Goal: Browse casually

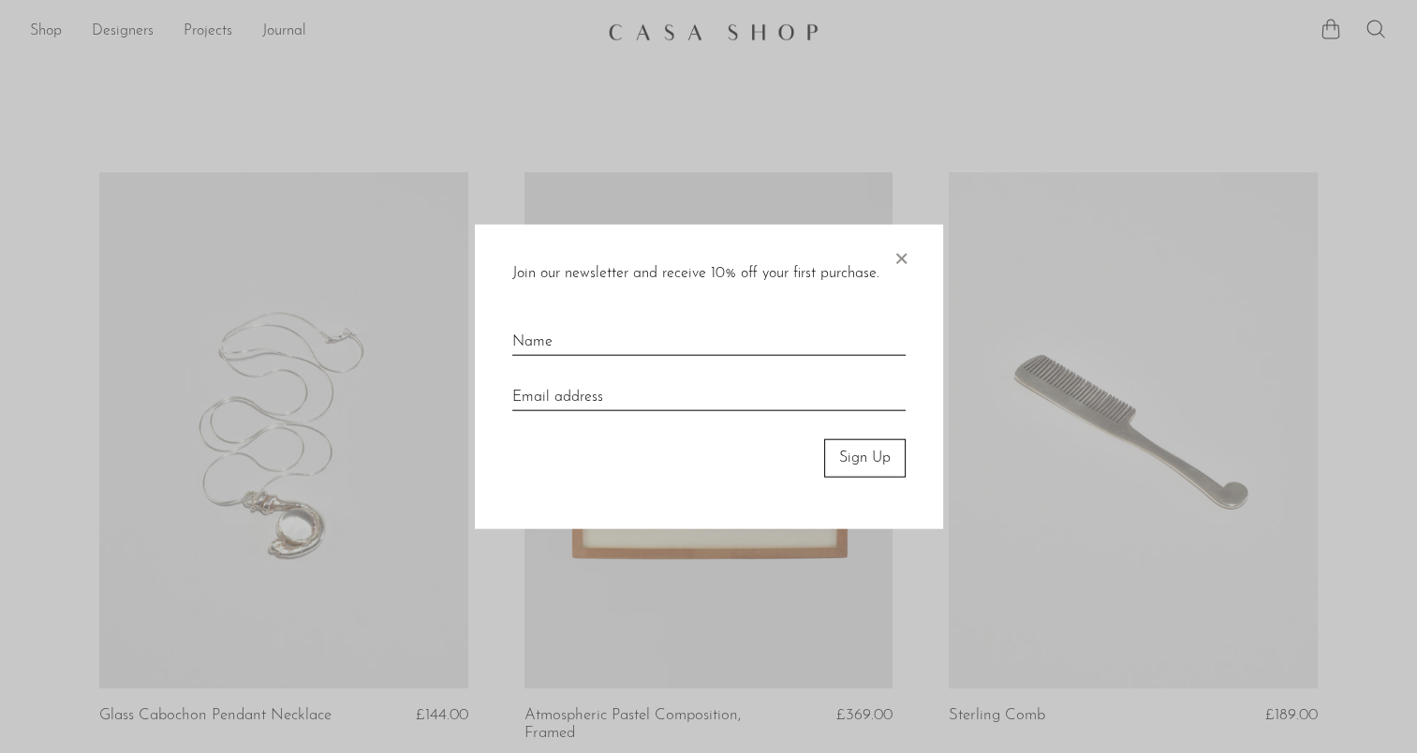
click at [898, 259] on span "×" at bounding box center [901, 255] width 19 height 60
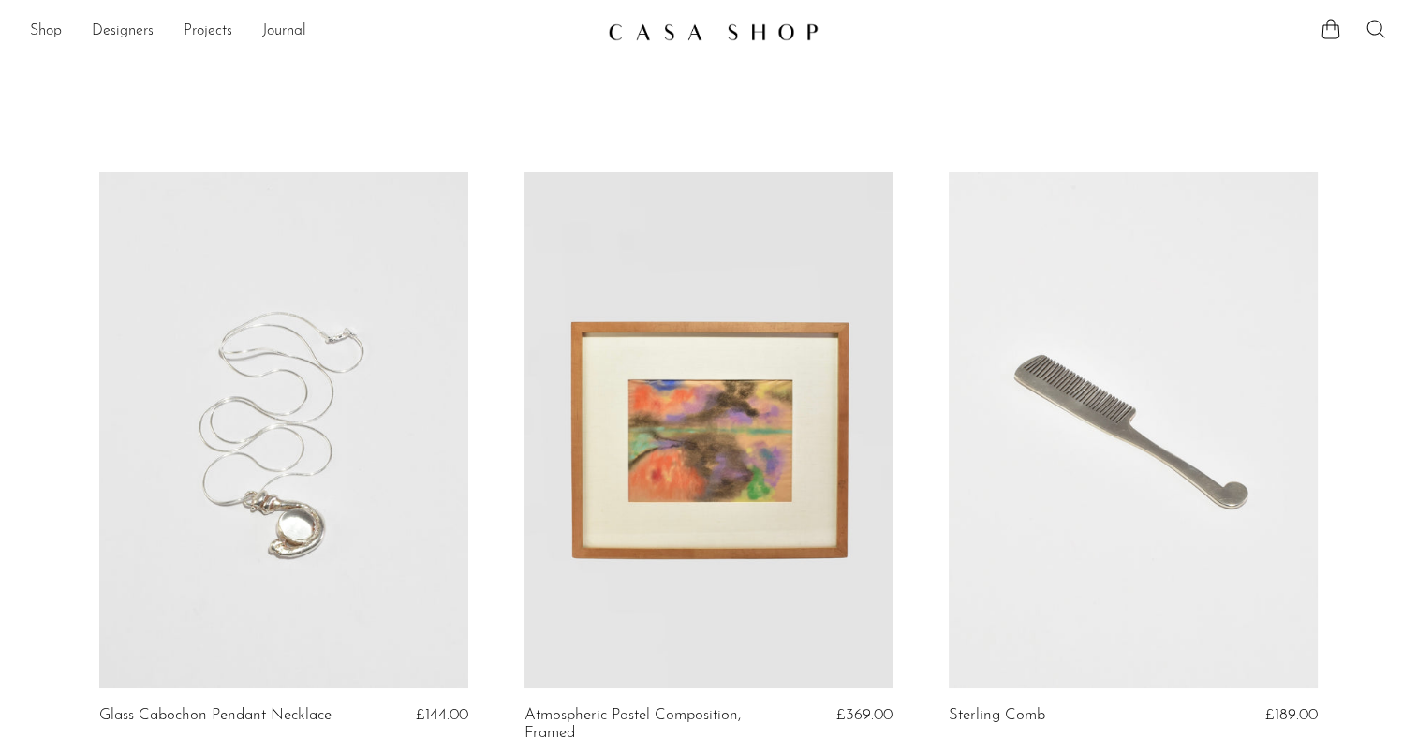
click at [1381, 20] on icon at bounding box center [1376, 29] width 22 height 22
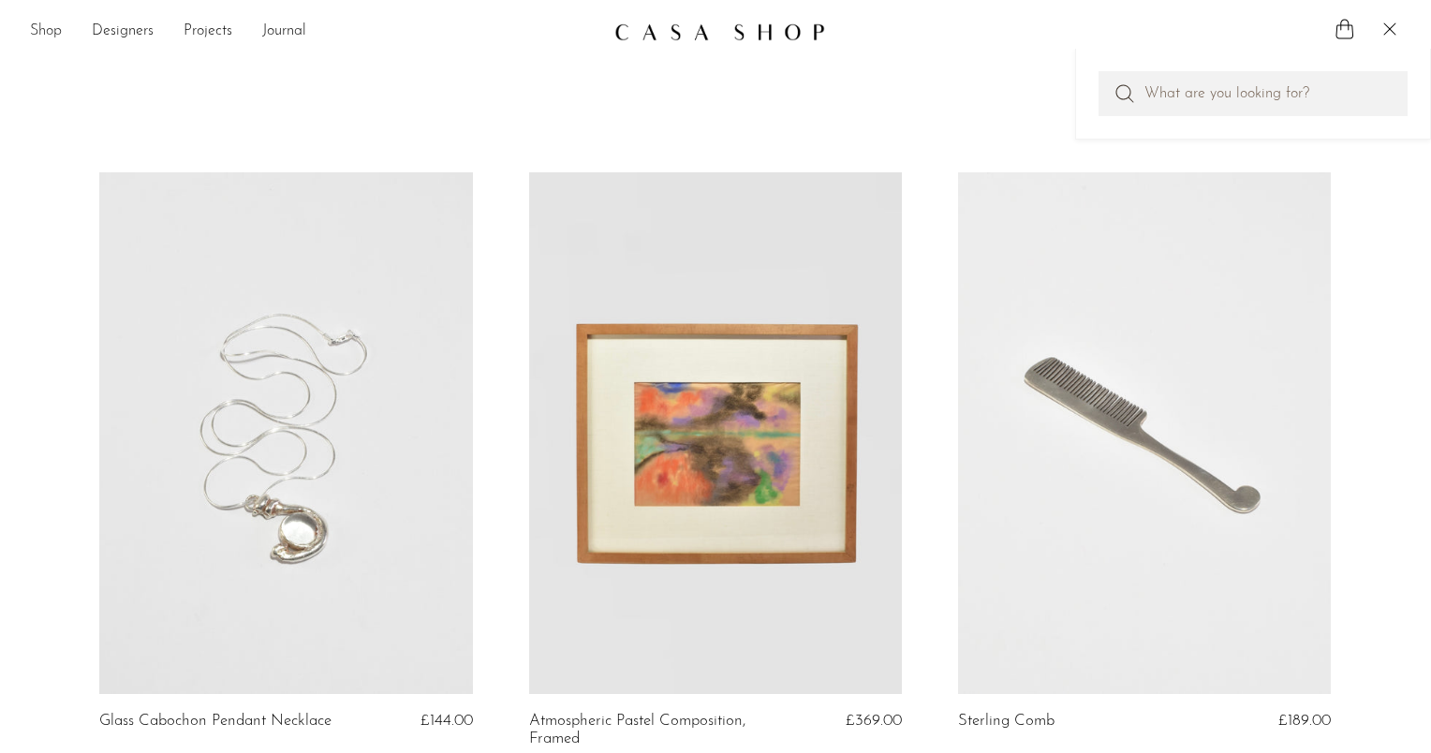
click at [37, 24] on link "Shop" at bounding box center [46, 32] width 32 height 24
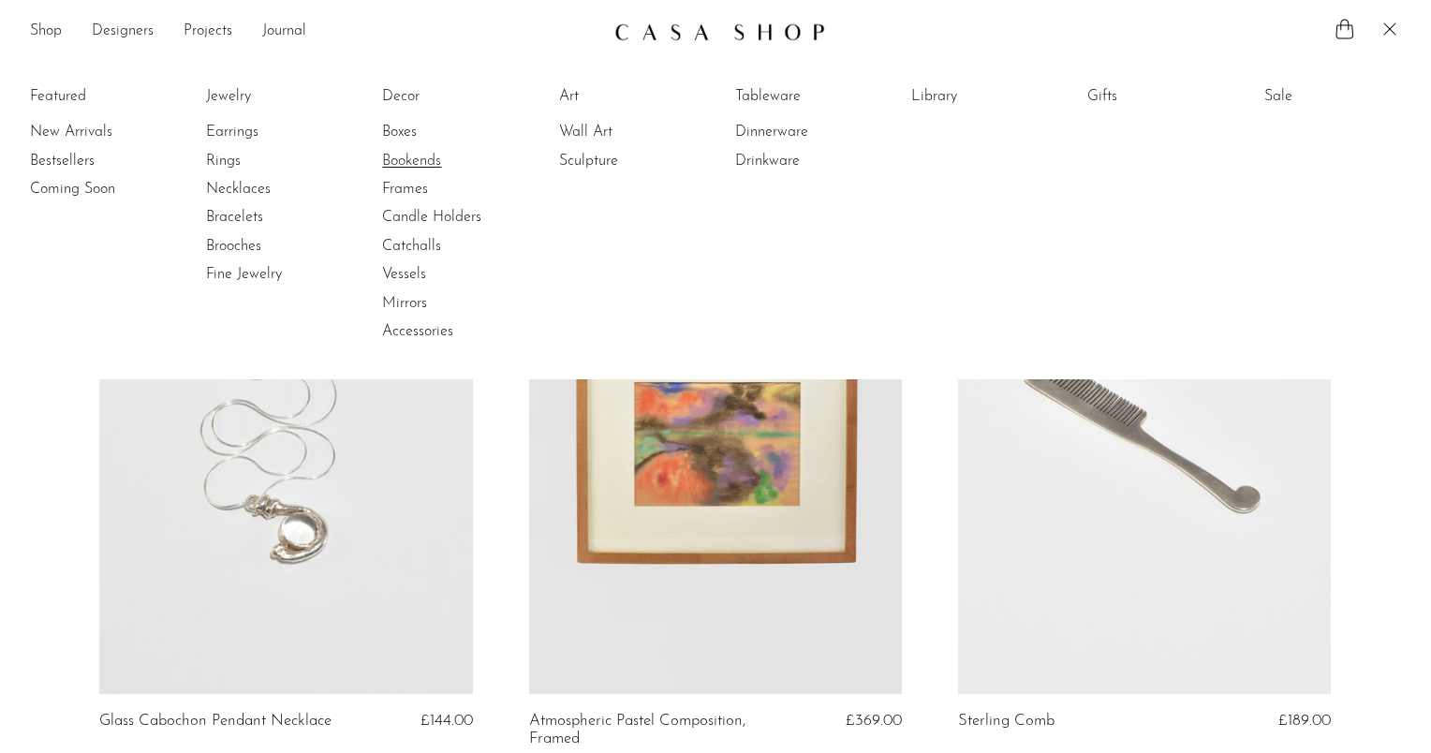
click at [397, 154] on link "Bookends" at bounding box center [452, 161] width 141 height 21
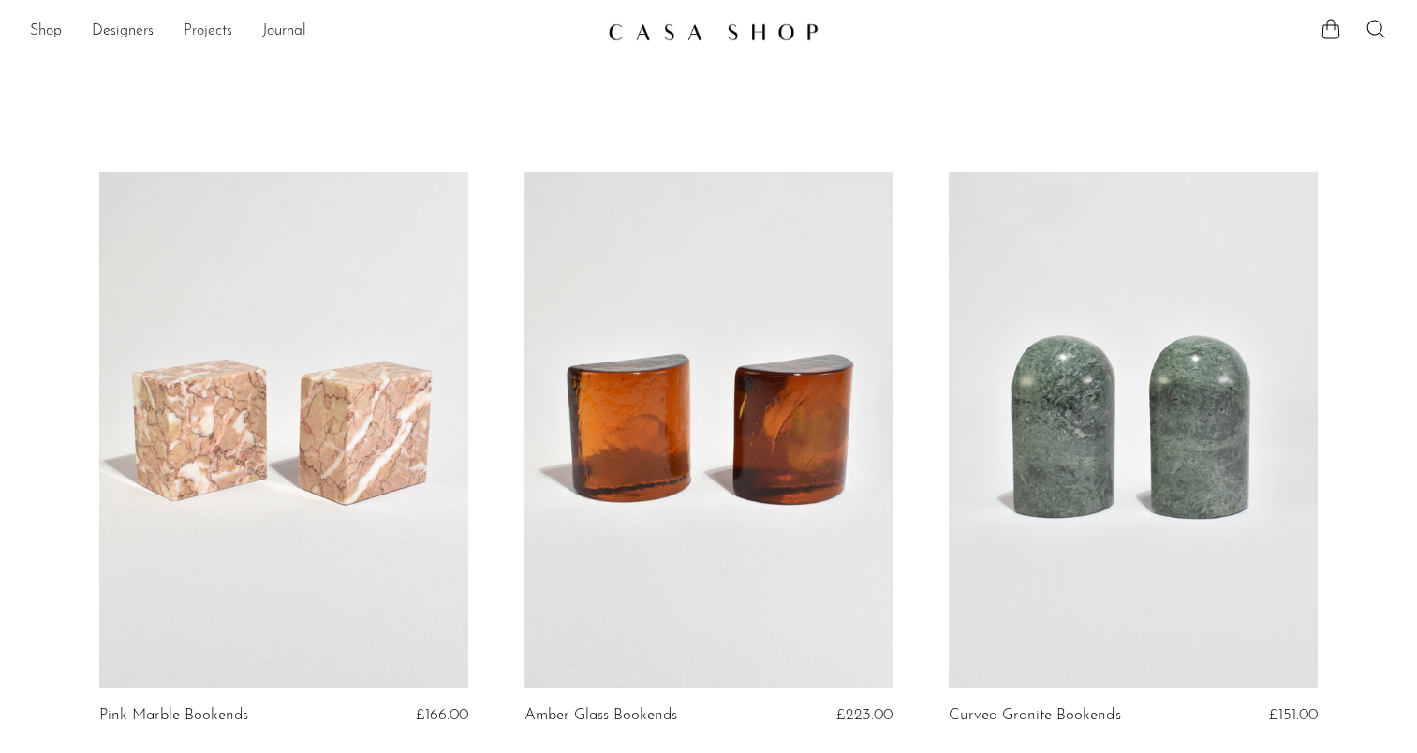
click at [208, 34] on link "Projects" at bounding box center [208, 32] width 49 height 24
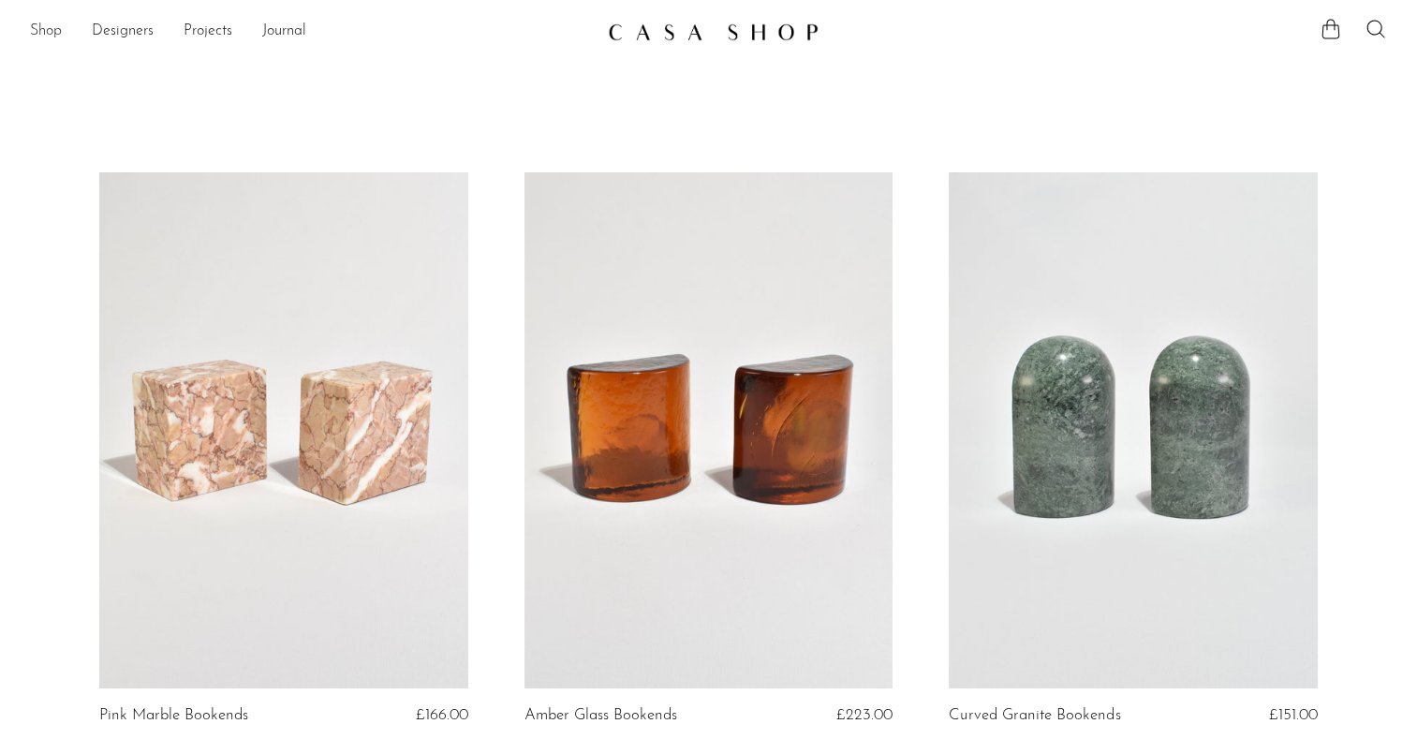
click at [56, 34] on link "Shop" at bounding box center [46, 32] width 32 height 24
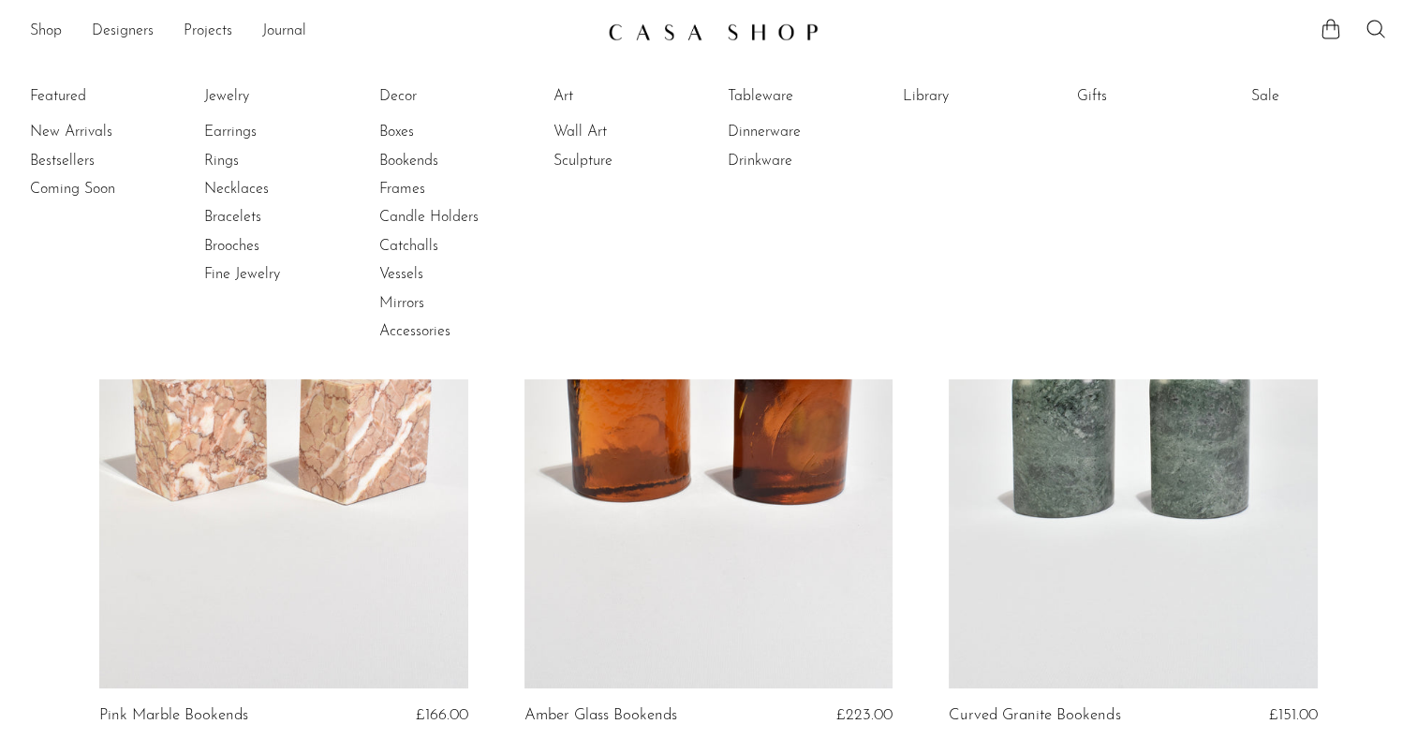
click at [398, 118] on li "Boxes" at bounding box center [449, 132] width 141 height 28
click at [395, 128] on link "Boxes" at bounding box center [449, 132] width 141 height 21
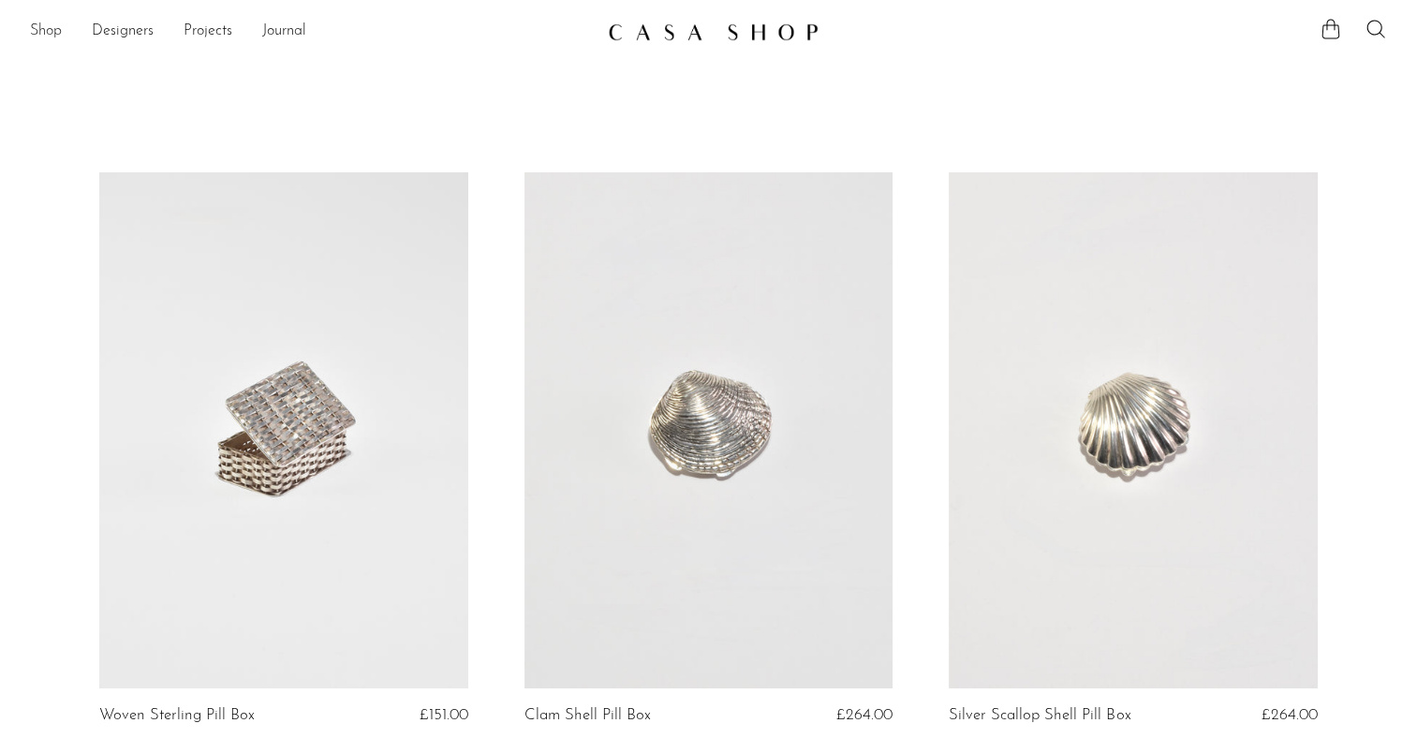
click at [41, 33] on link "Shop" at bounding box center [46, 32] width 32 height 24
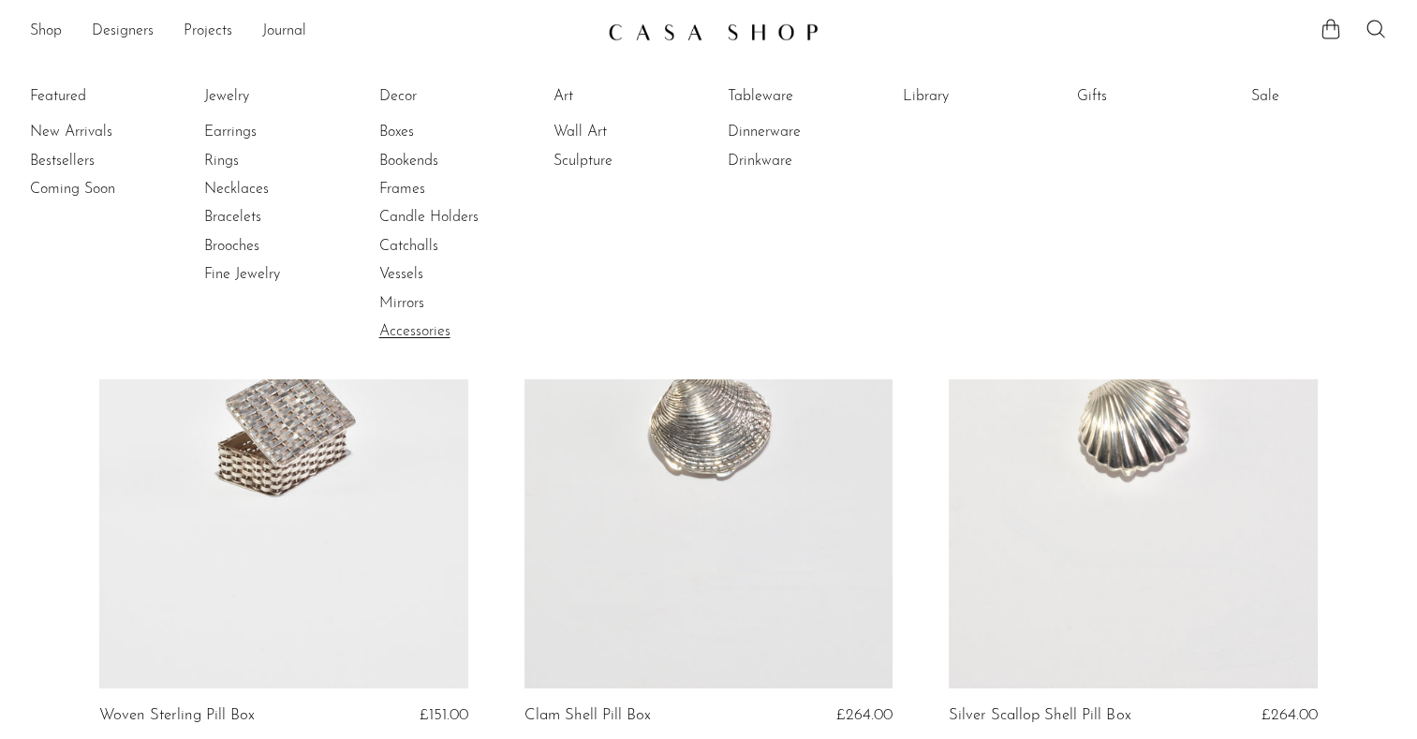
click at [422, 332] on link "Accessories" at bounding box center [449, 331] width 141 height 21
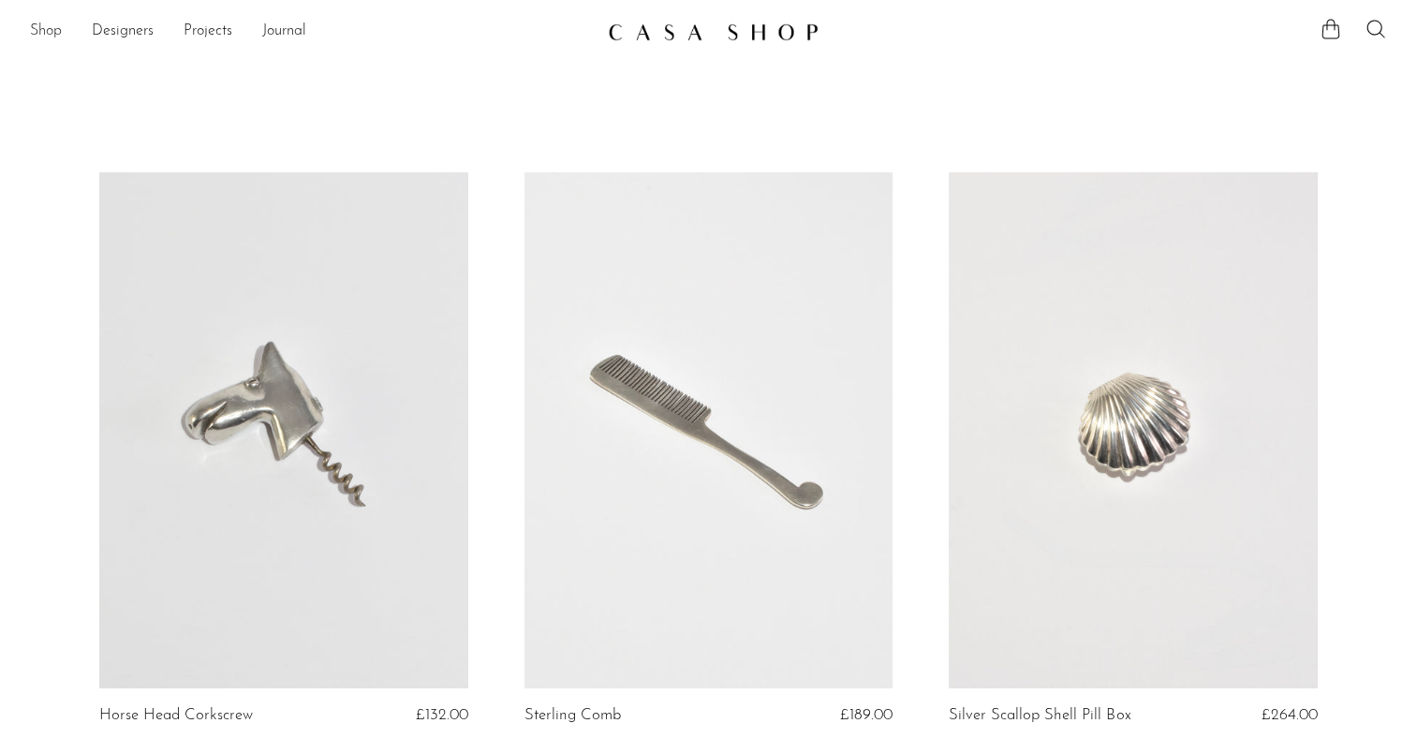
click at [50, 28] on link "Shop" at bounding box center [46, 32] width 32 height 24
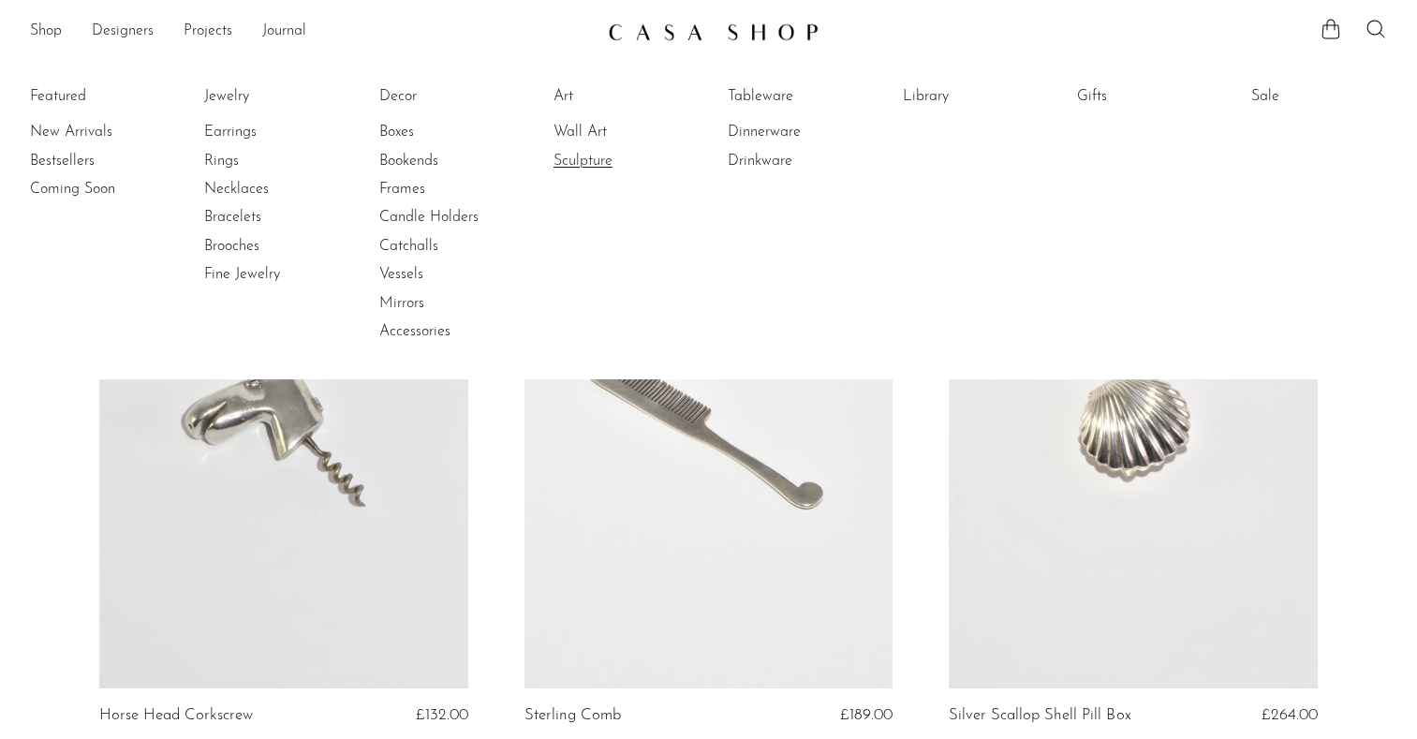
click at [579, 157] on link "Sculpture" at bounding box center [624, 161] width 141 height 21
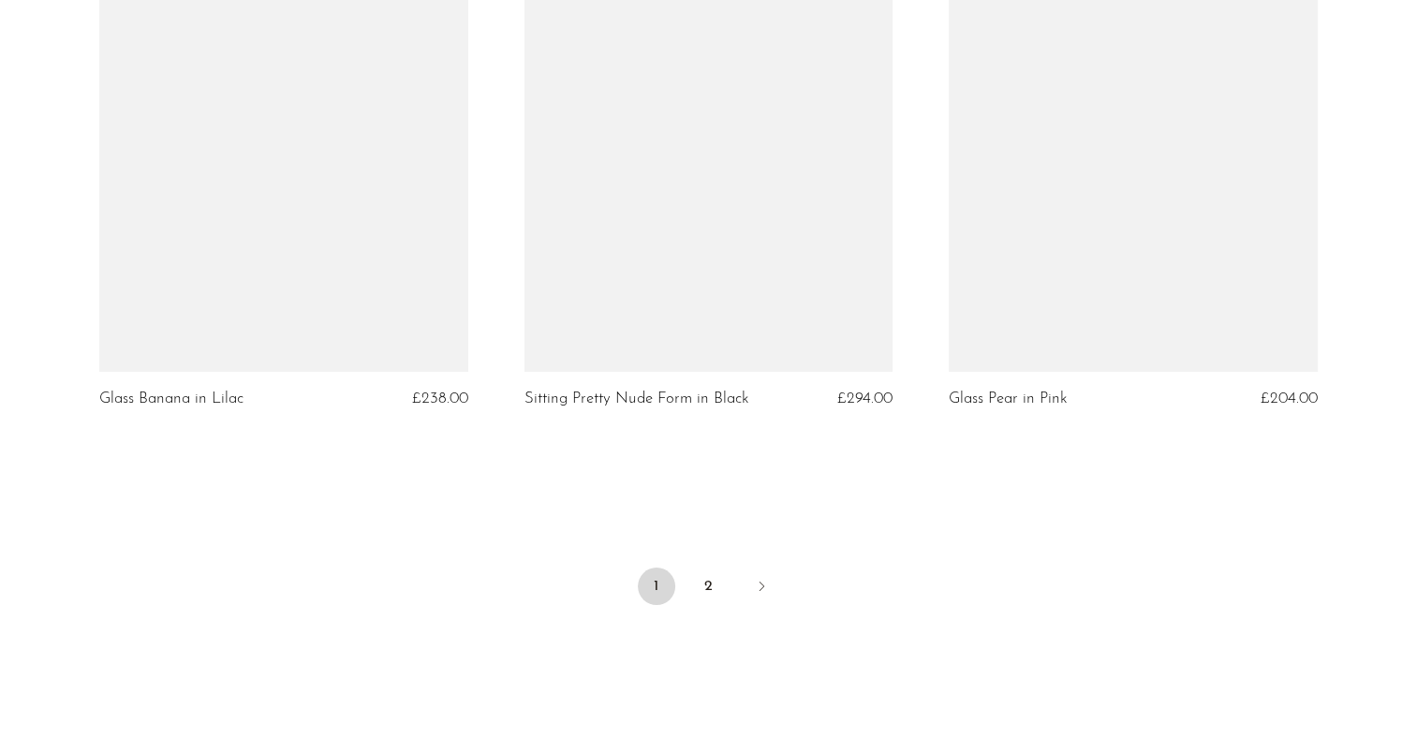
scroll to position [7111, 0]
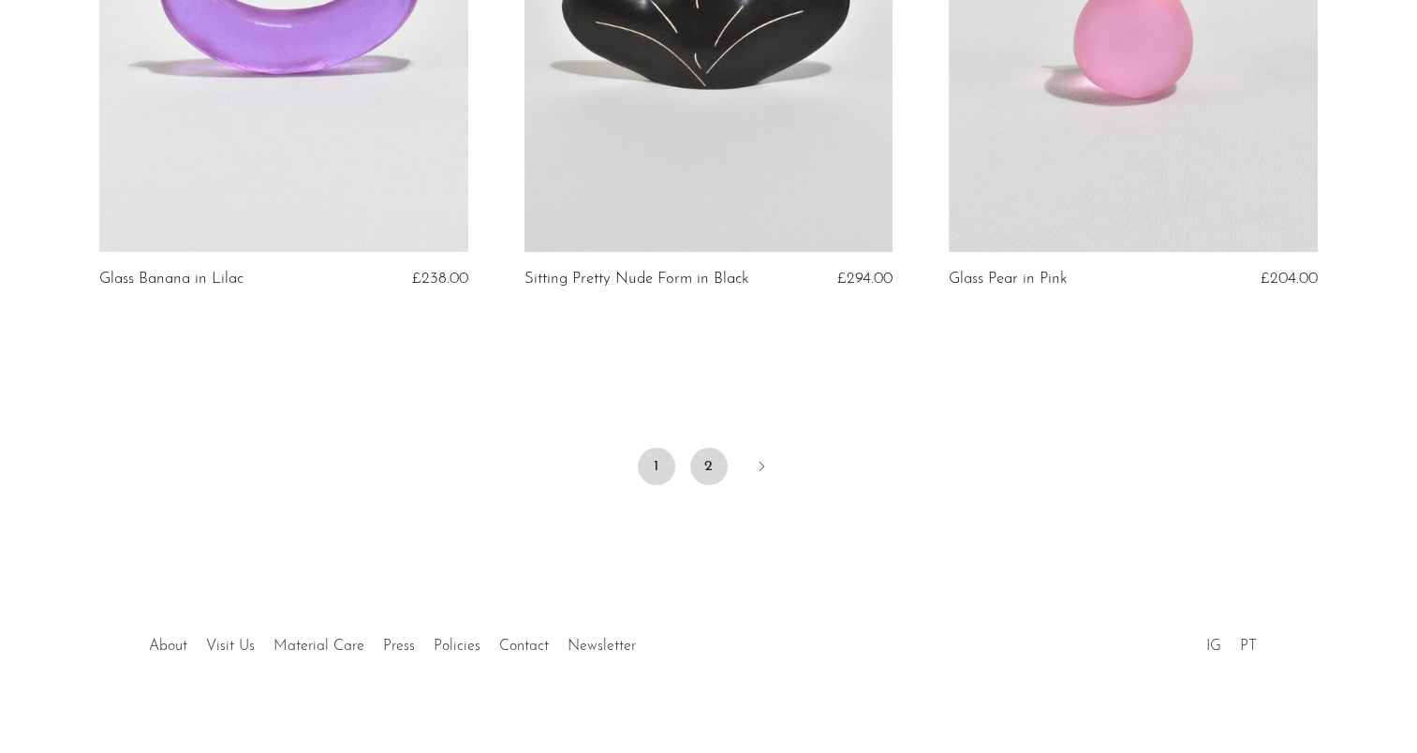
click at [708, 448] on link "2" at bounding box center [708, 466] width 37 height 37
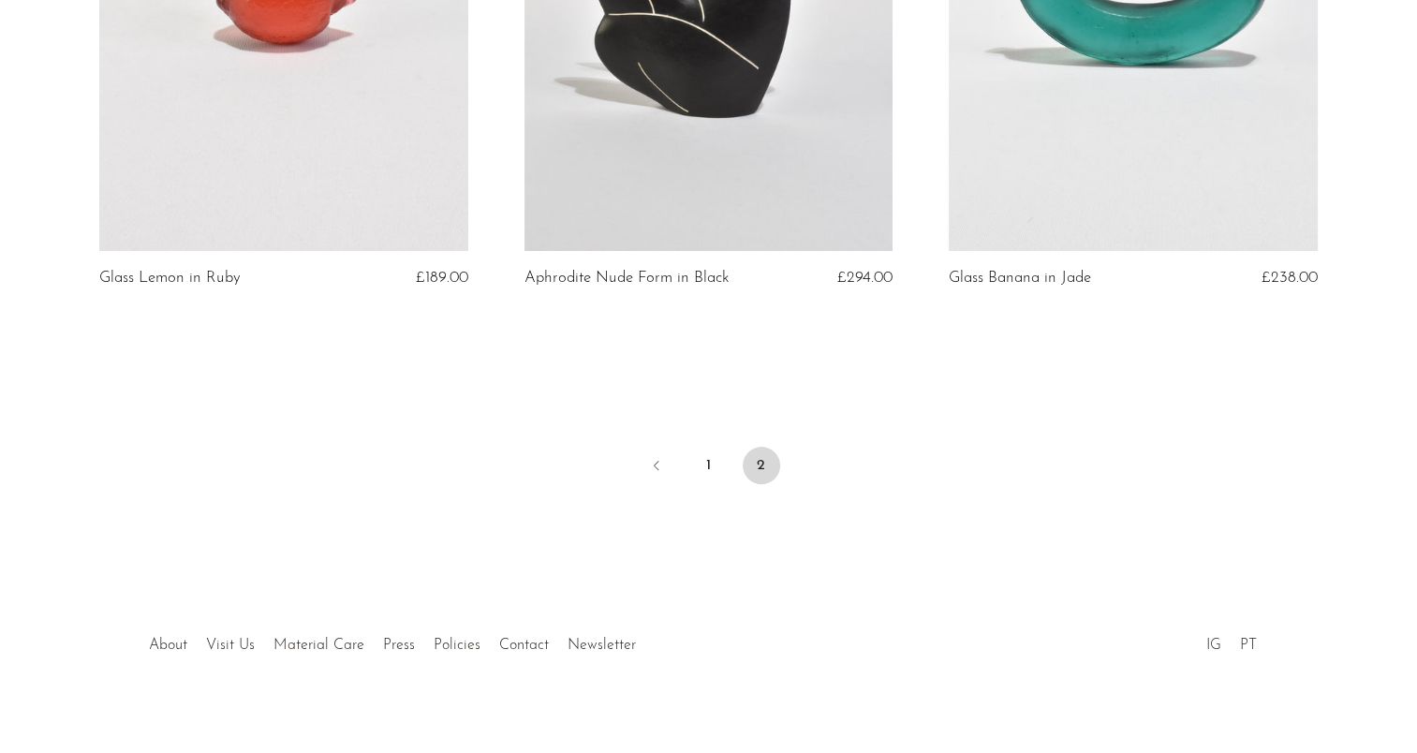
scroll to position [454, 0]
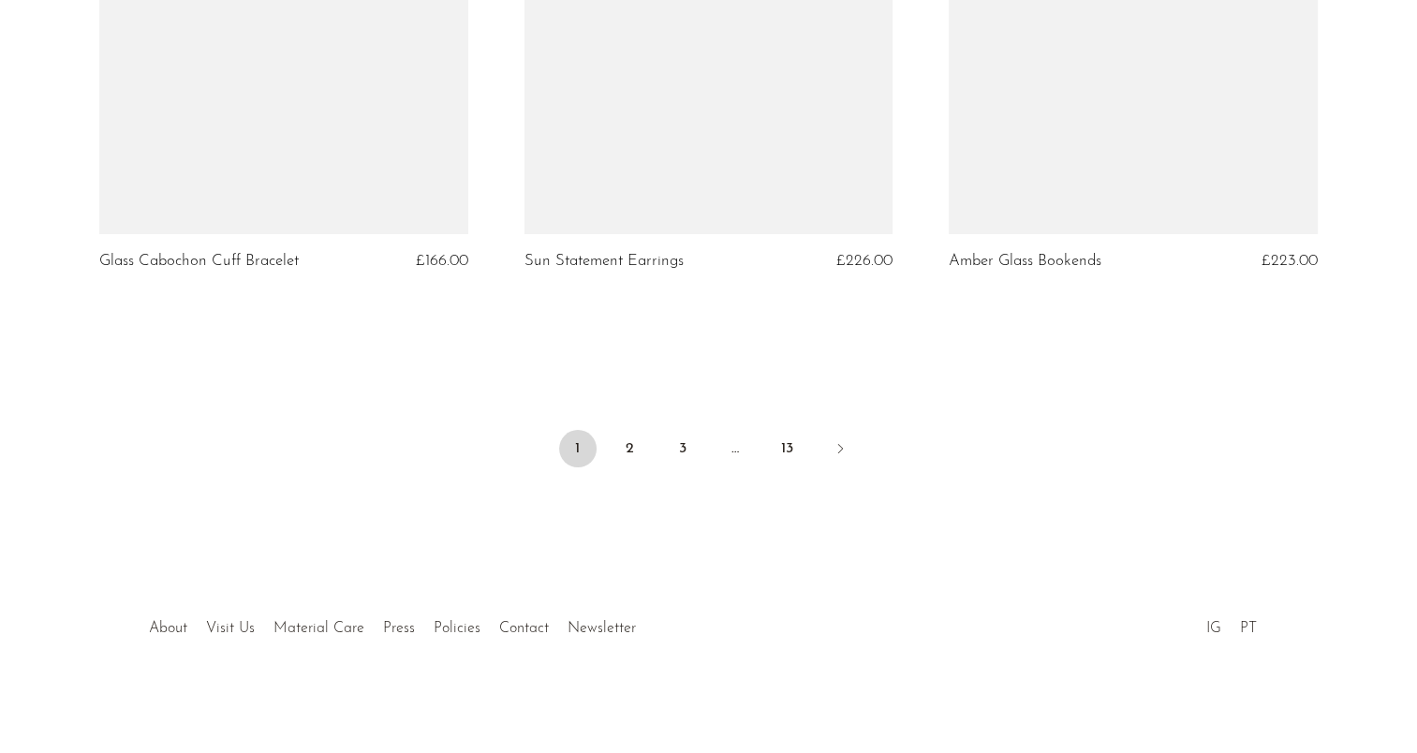
scroll to position [7099, 0]
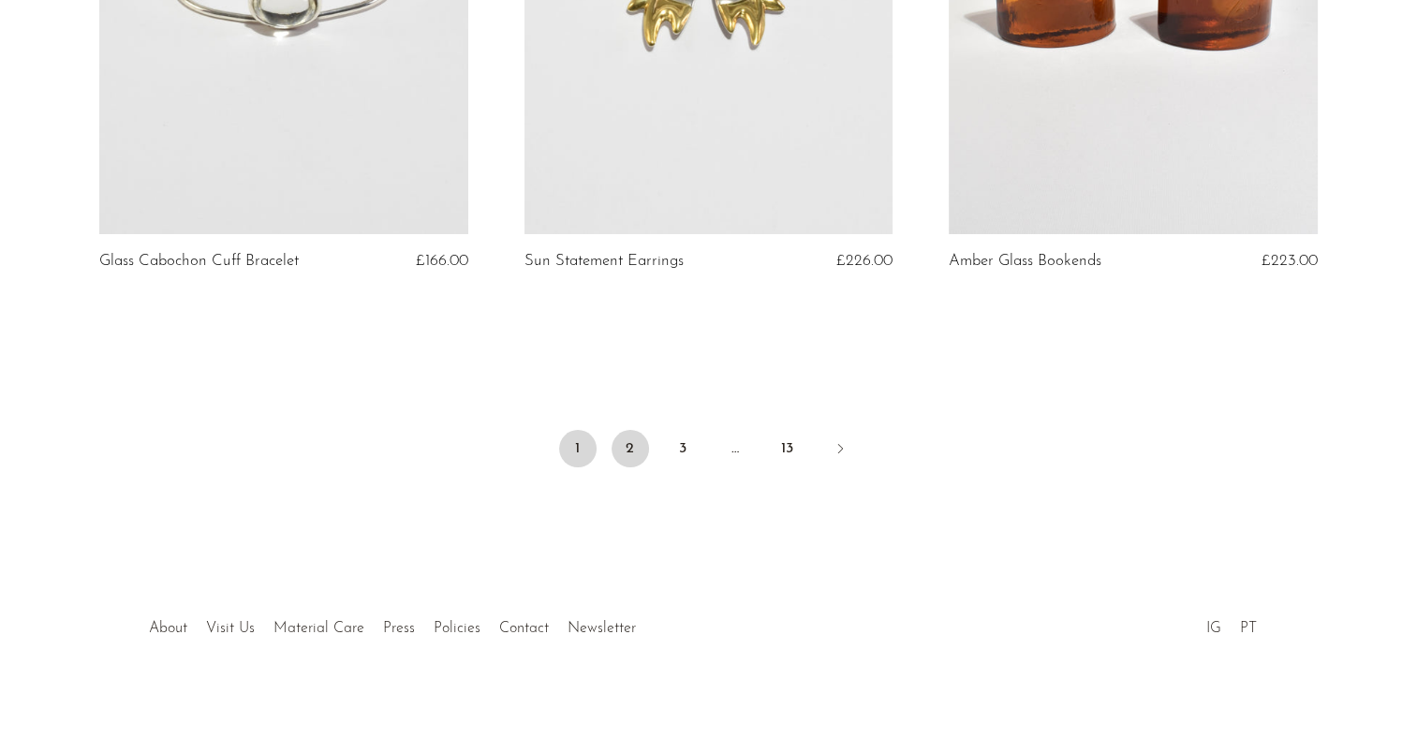
click at [626, 450] on link "2" at bounding box center [630, 448] width 37 height 37
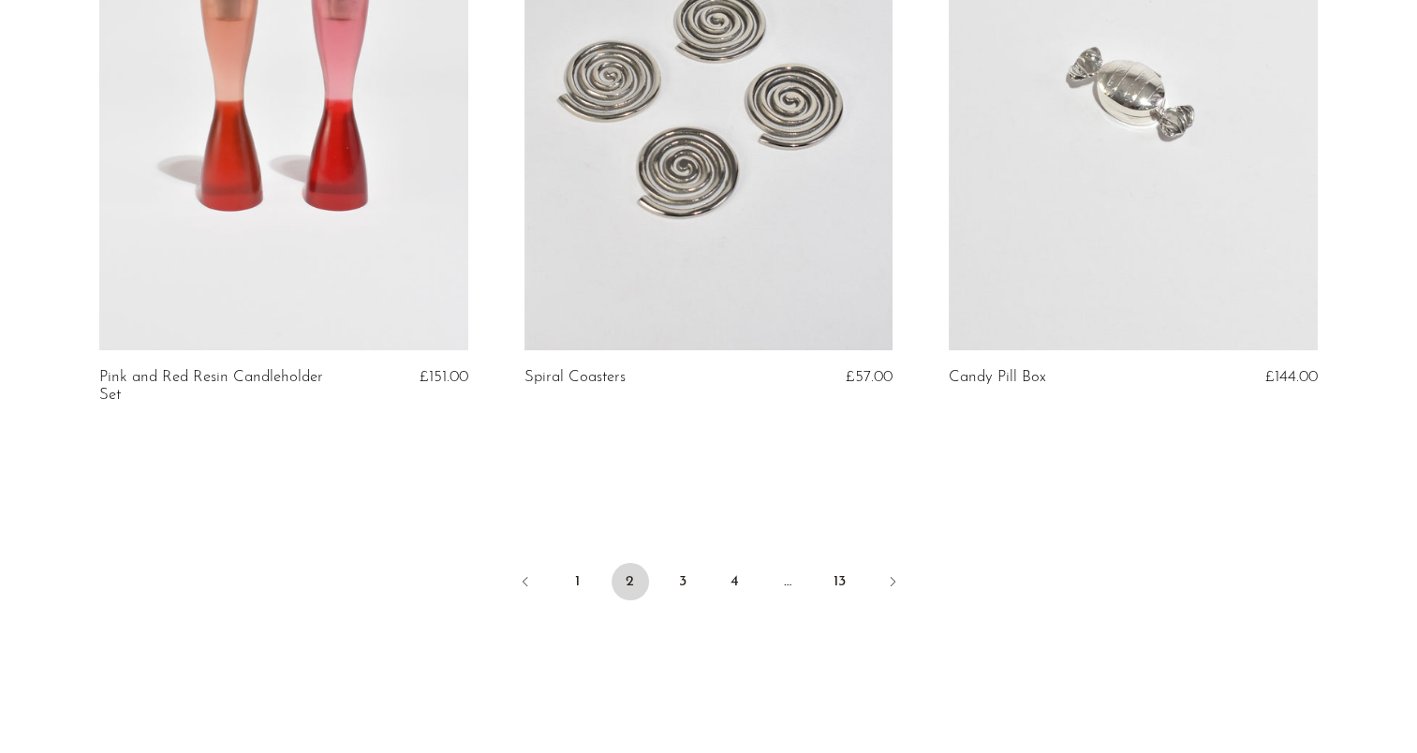
scroll to position [7099, 0]
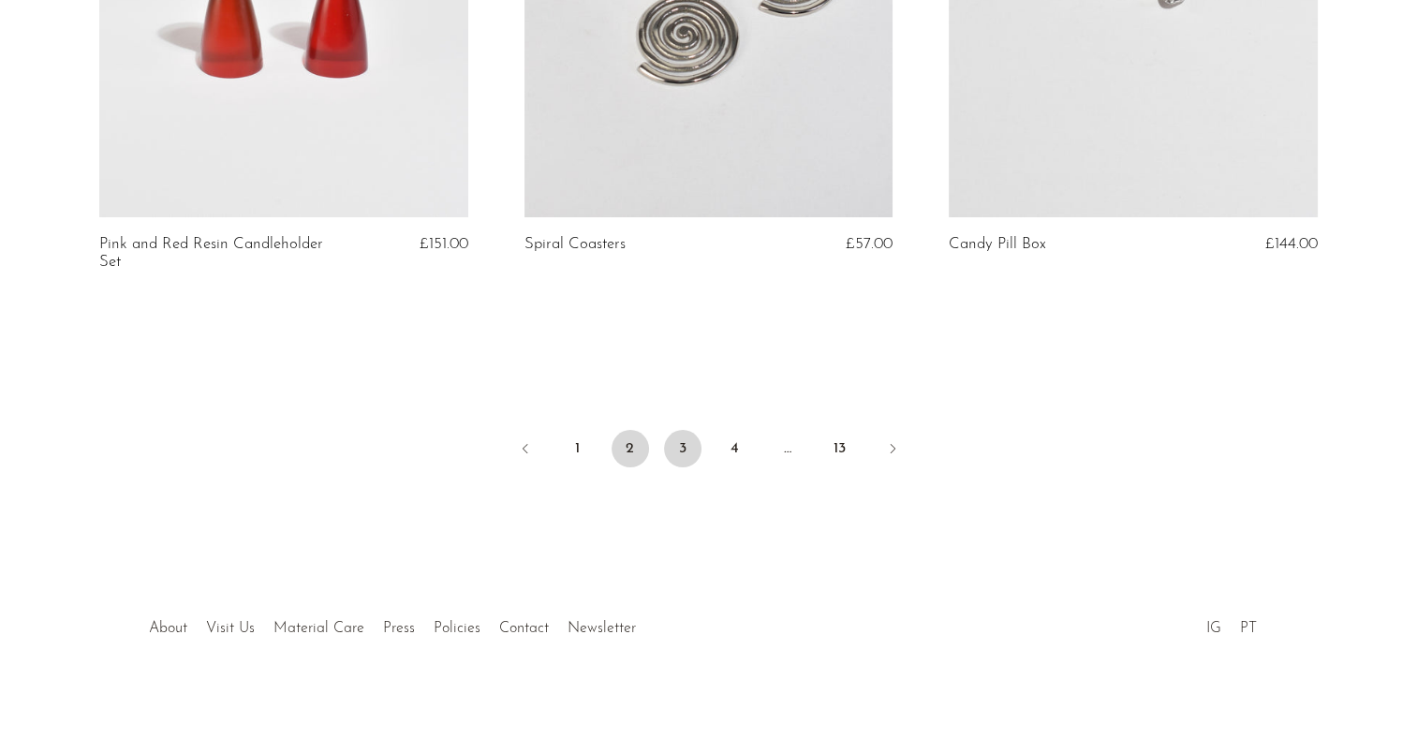
click at [676, 438] on link "3" at bounding box center [682, 448] width 37 height 37
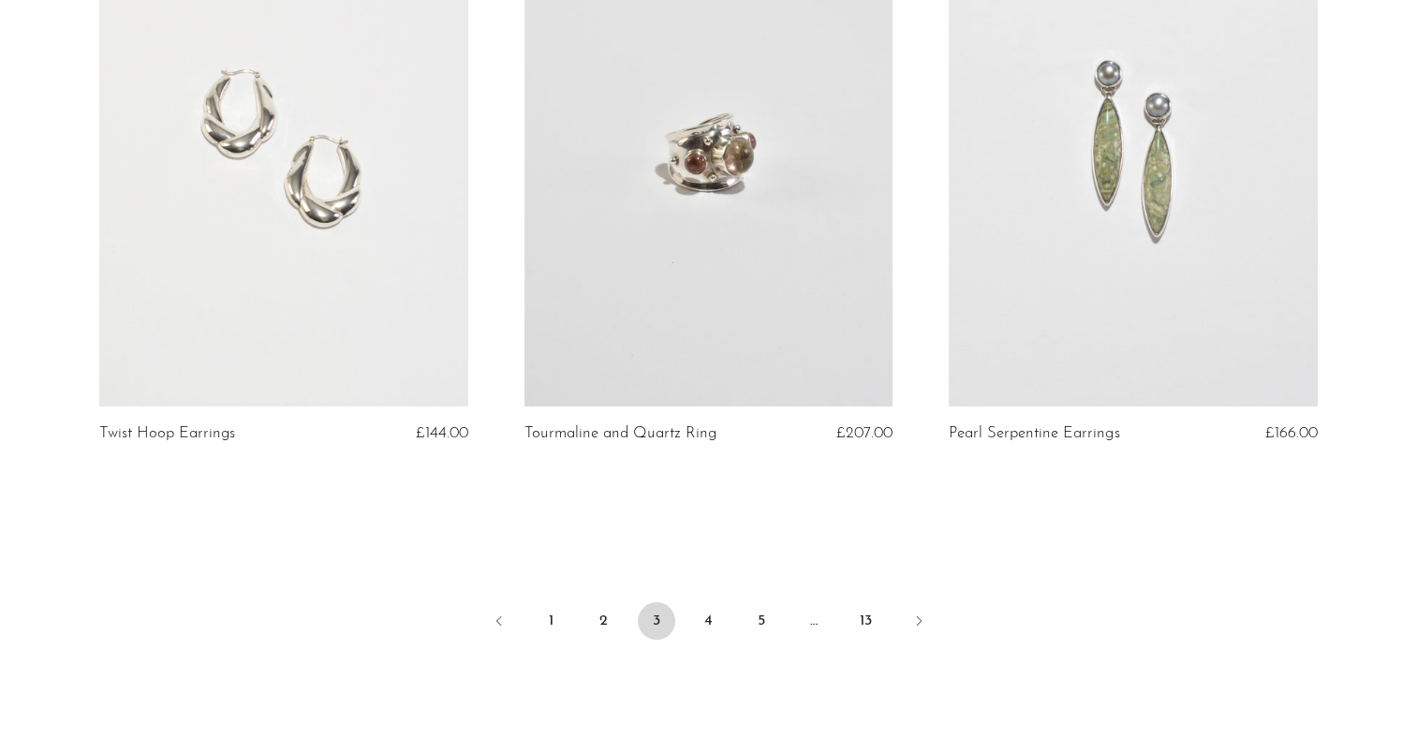
scroll to position [7047, 0]
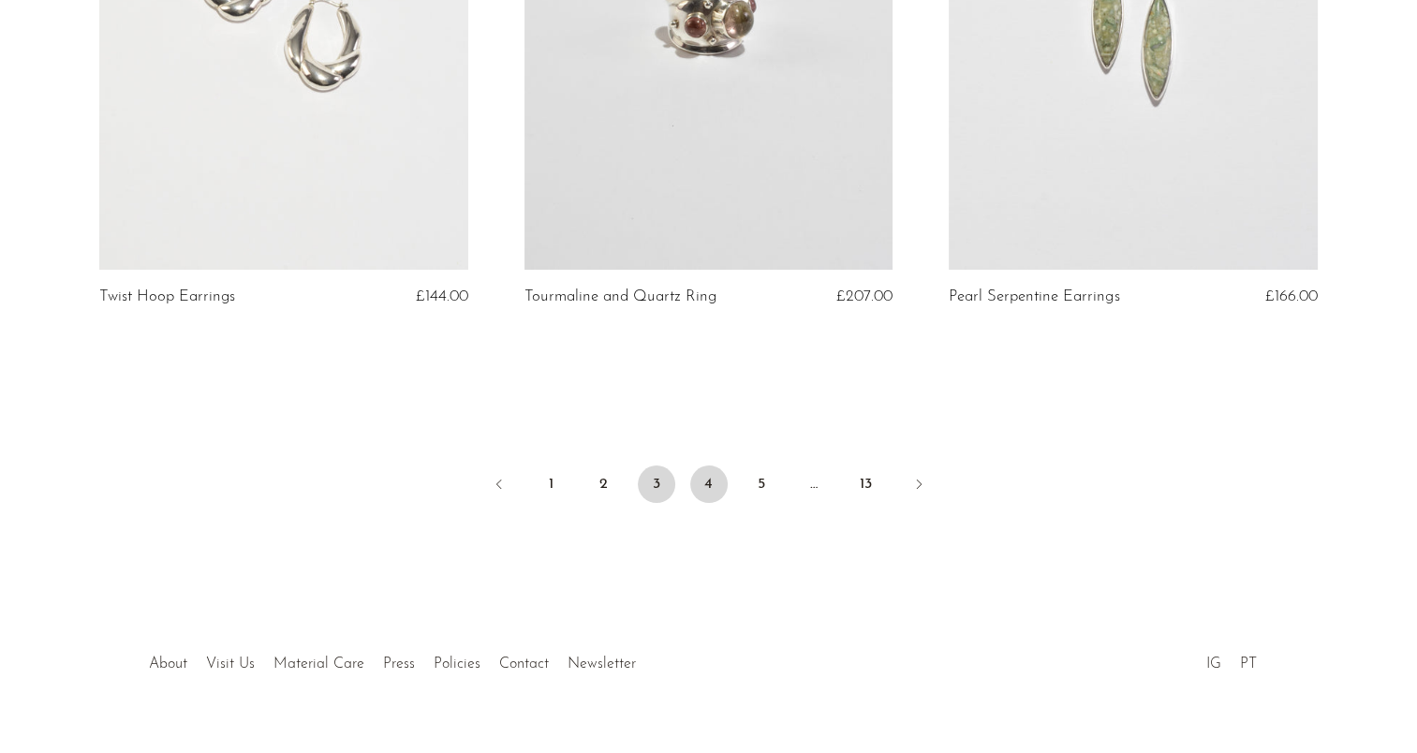
click at [698, 466] on link "4" at bounding box center [708, 484] width 37 height 37
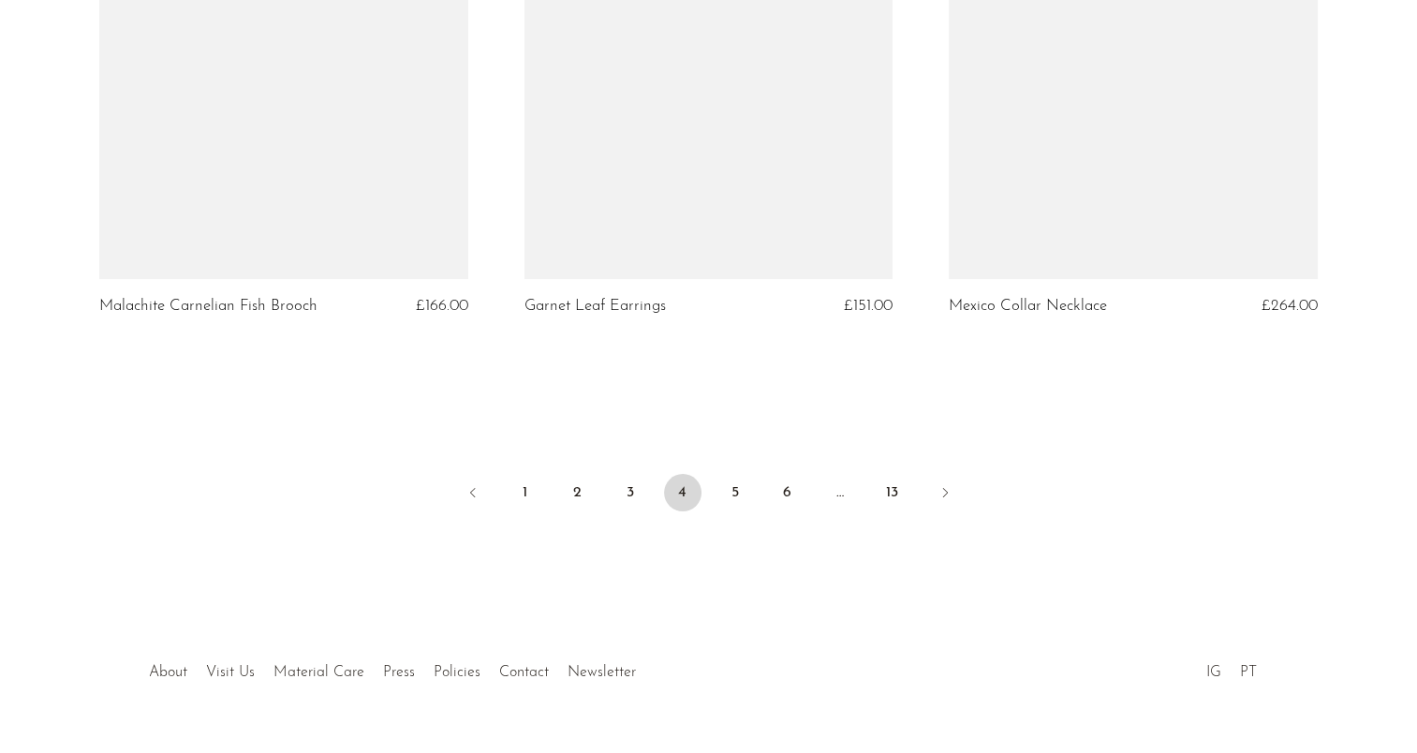
scroll to position [7065, 0]
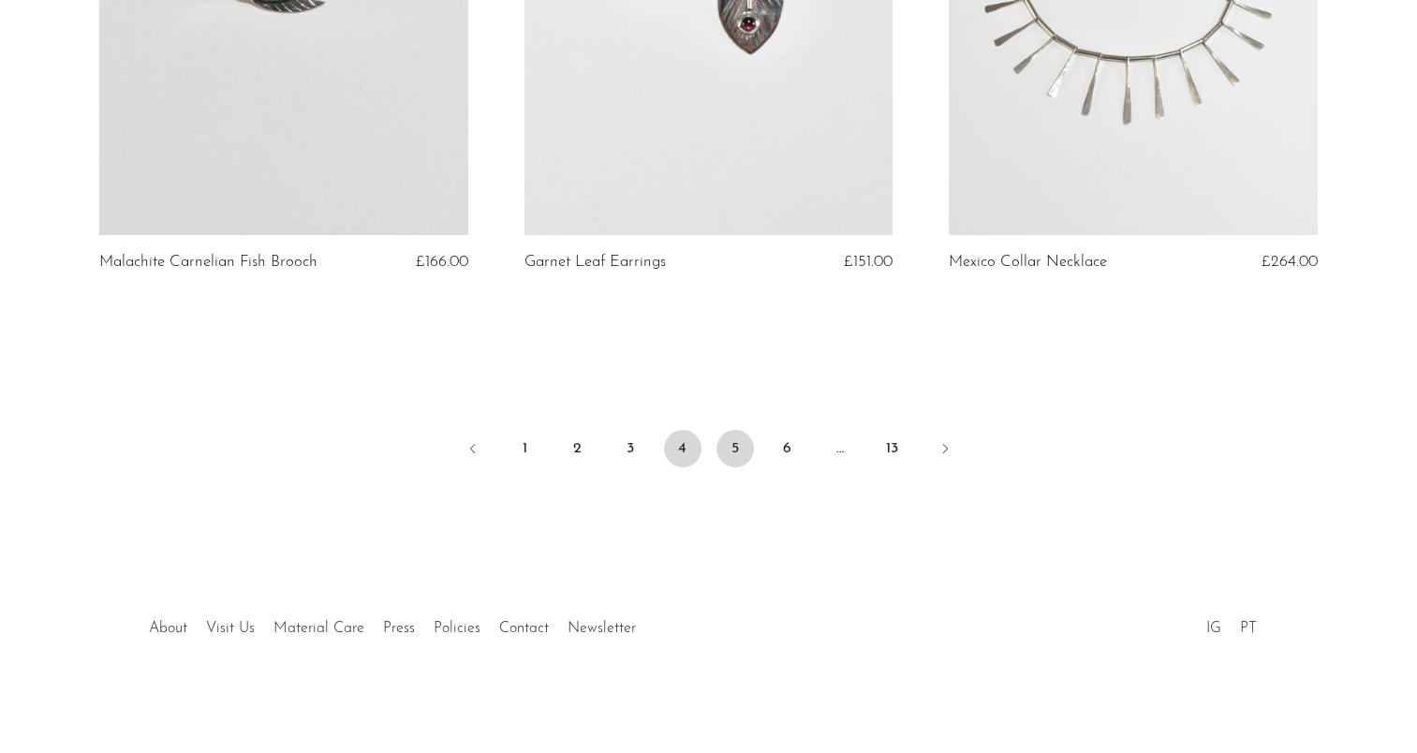
click at [734, 453] on link "5" at bounding box center [735, 448] width 37 height 37
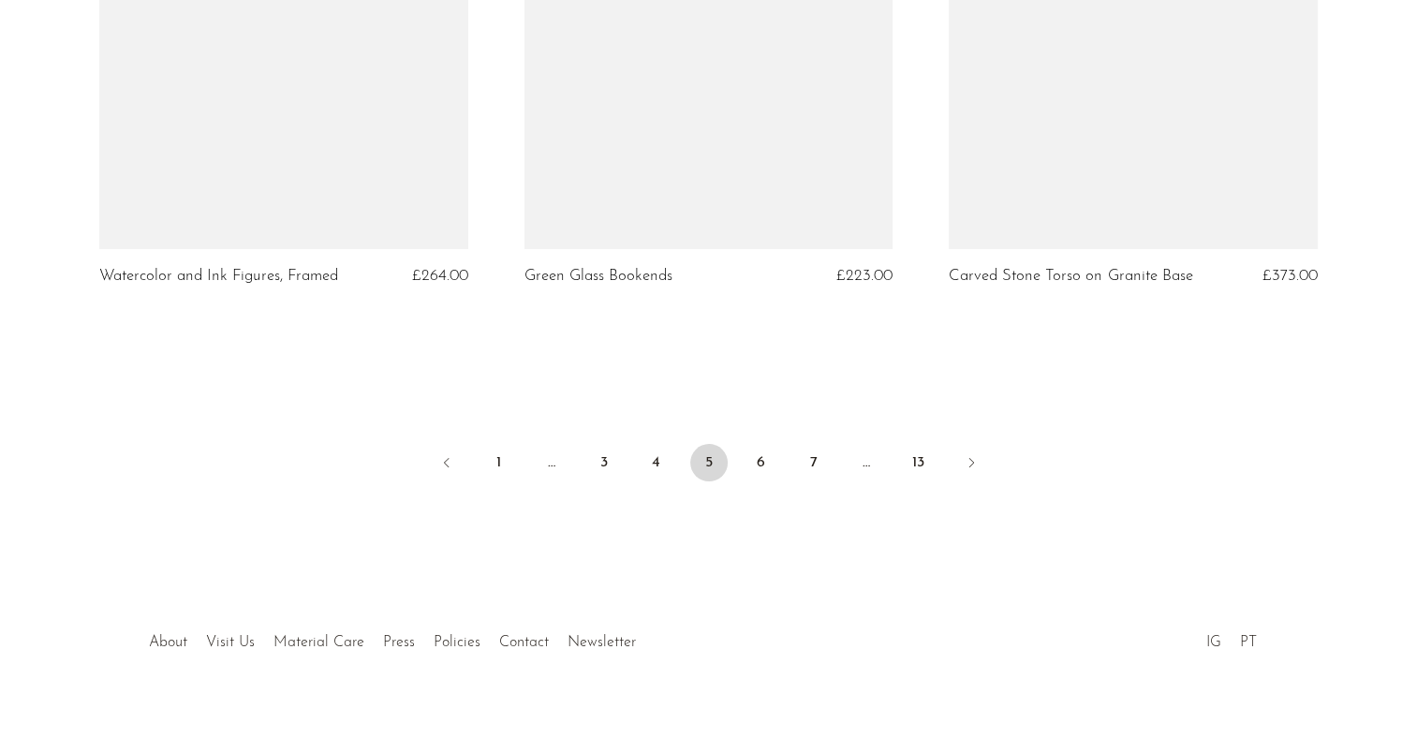
scroll to position [7065, 0]
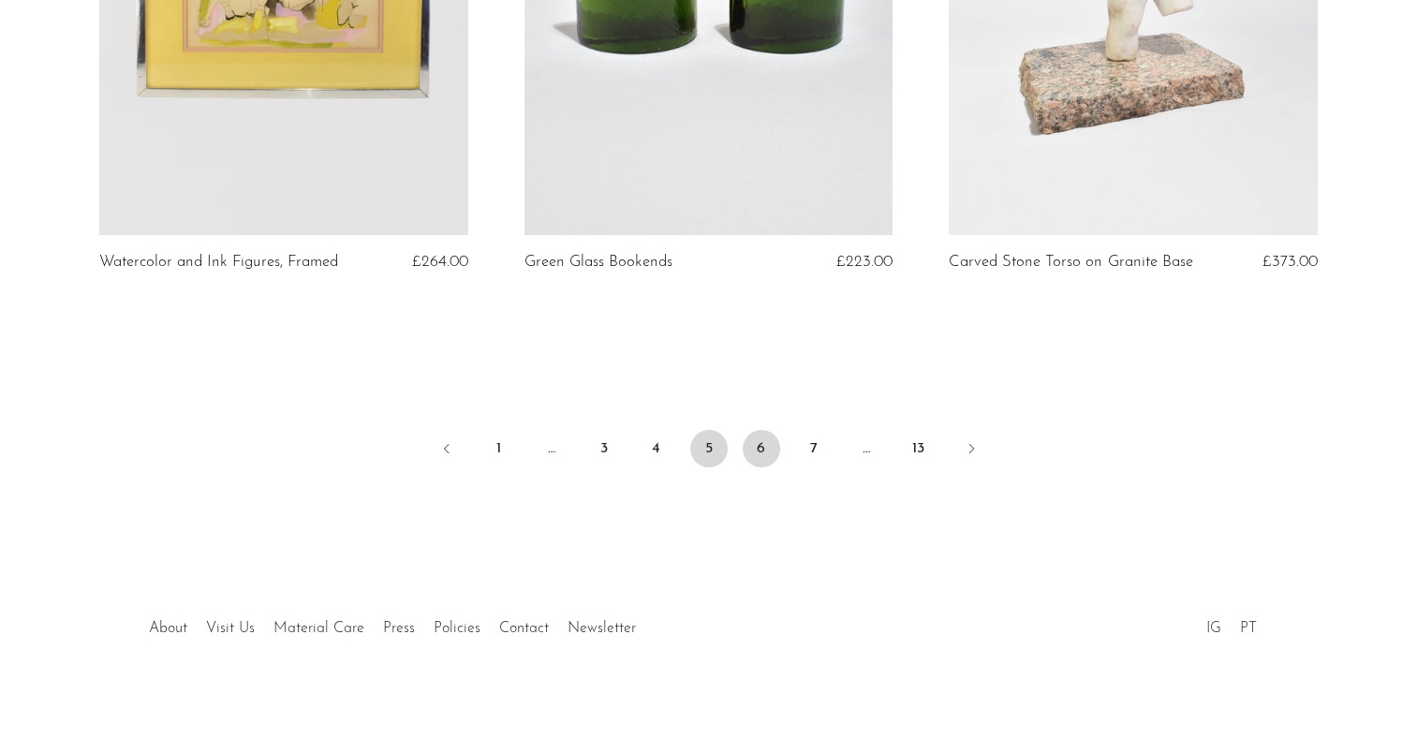
click at [776, 453] on link "6" at bounding box center [761, 448] width 37 height 37
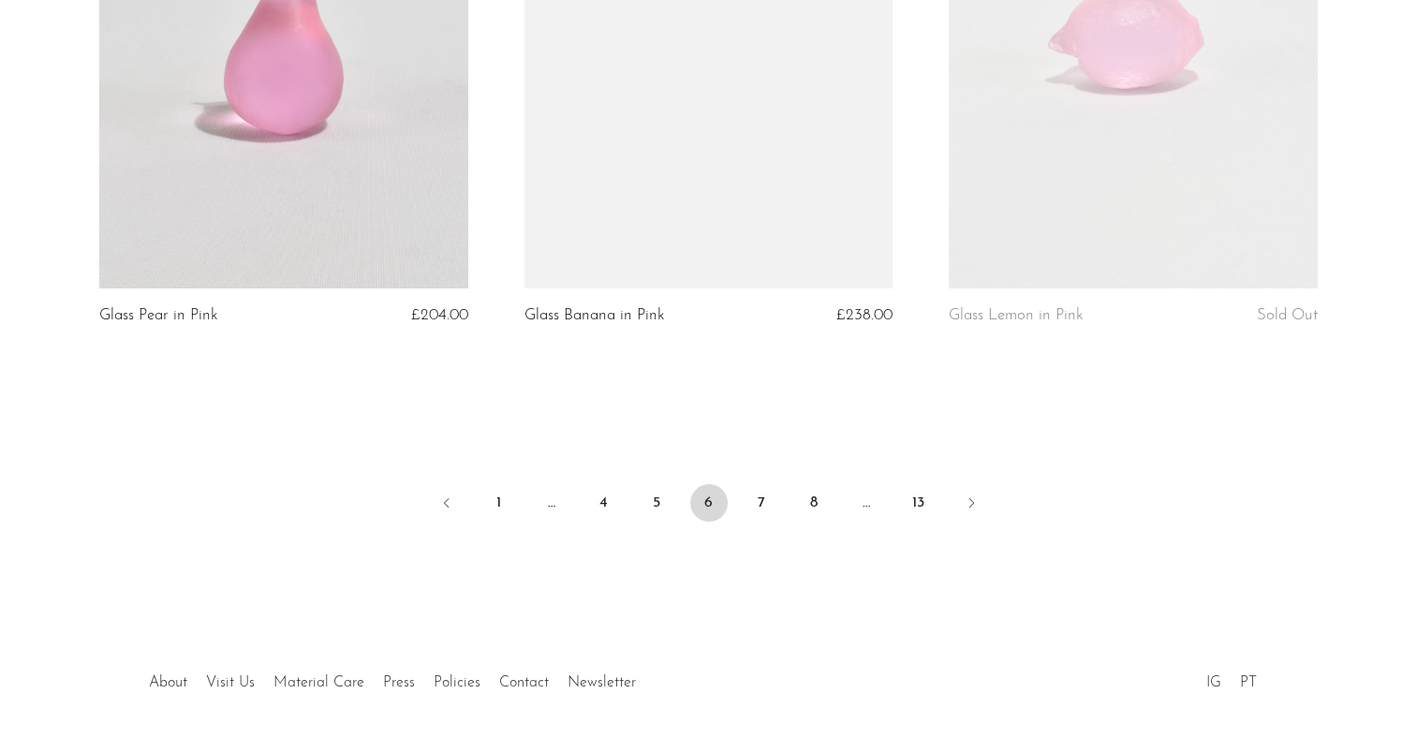
scroll to position [7047, 0]
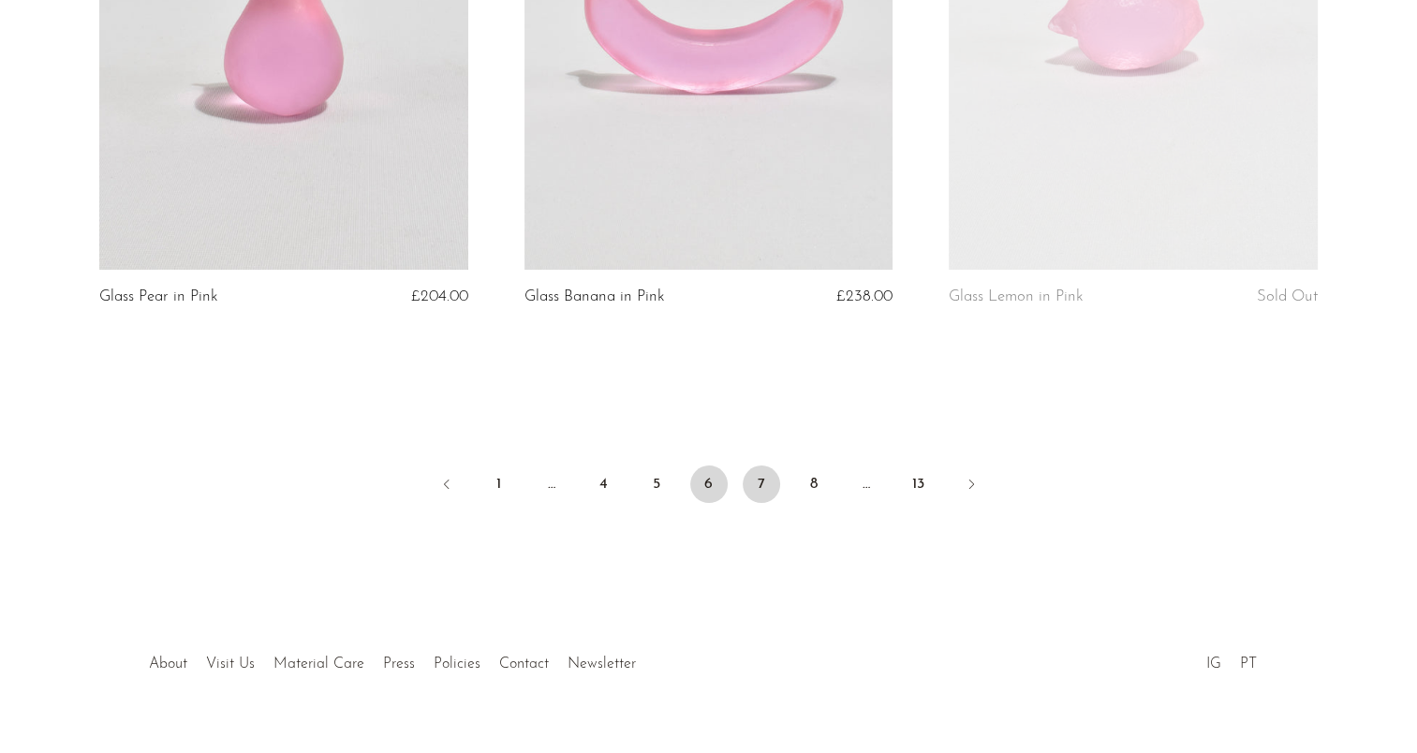
click at [774, 466] on link "7" at bounding box center [761, 484] width 37 height 37
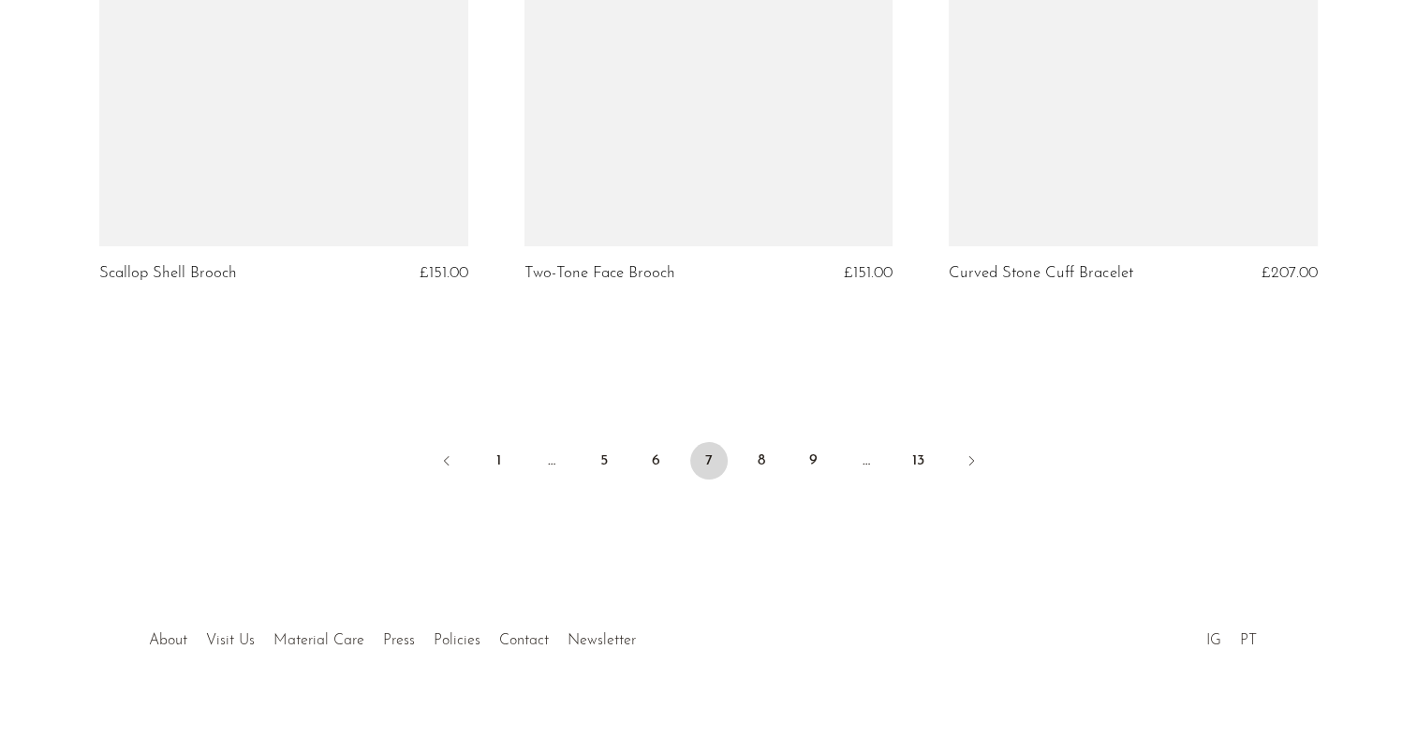
scroll to position [7047, 0]
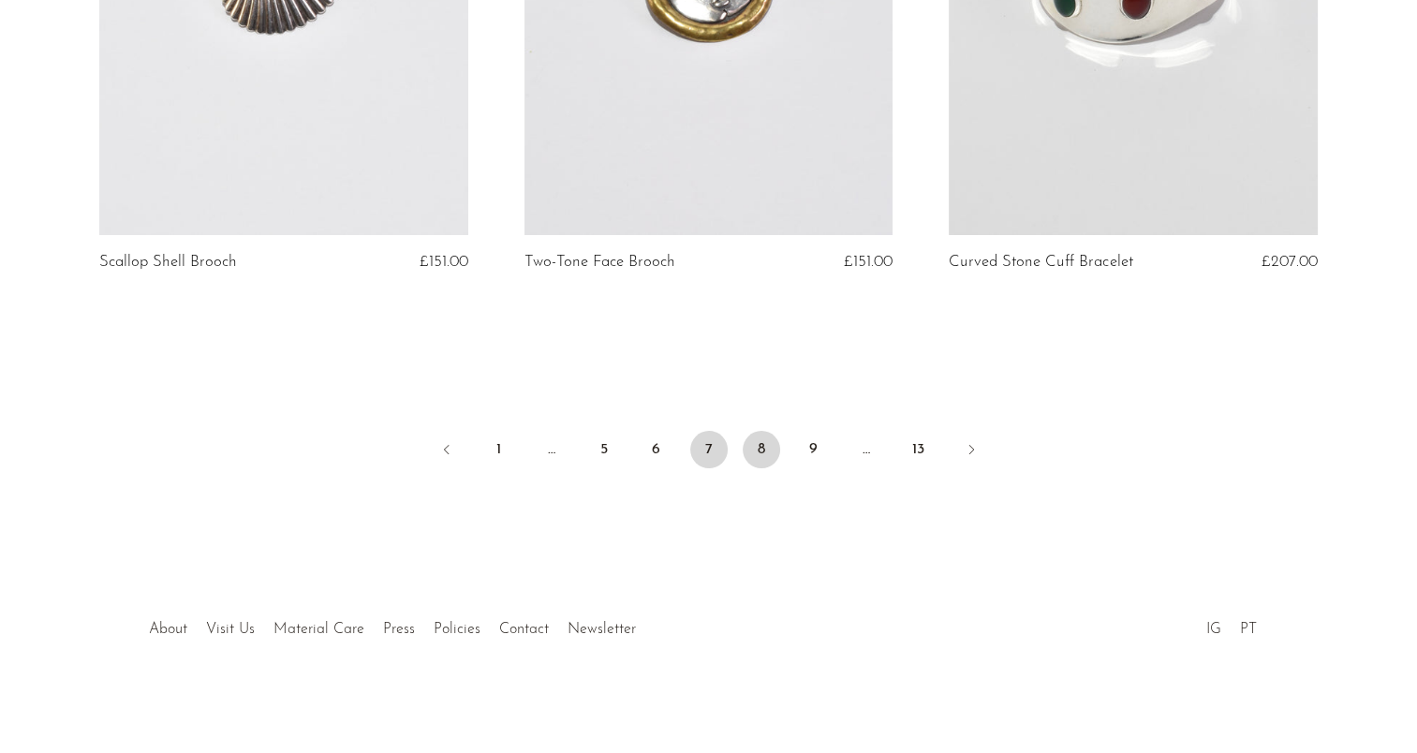
click at [772, 441] on link "8" at bounding box center [761, 449] width 37 height 37
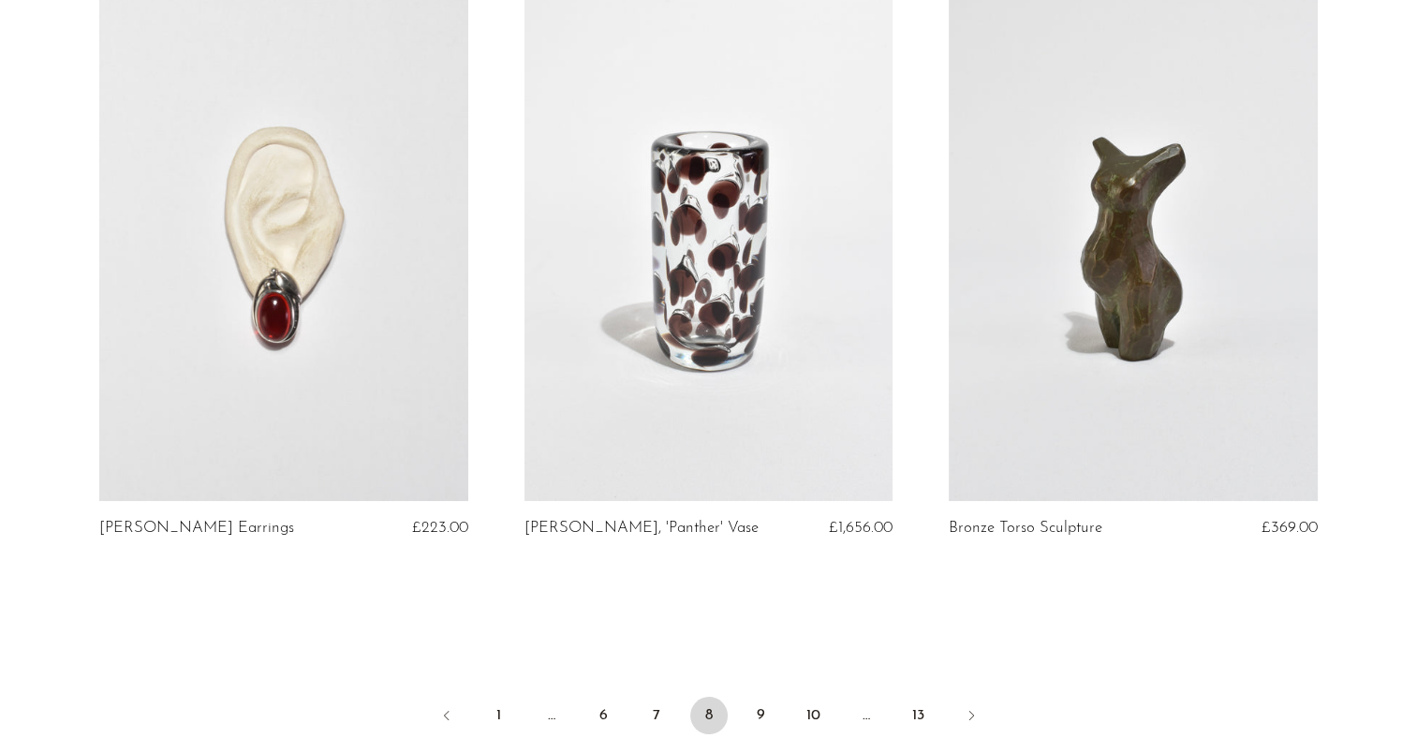
scroll to position [6933, 0]
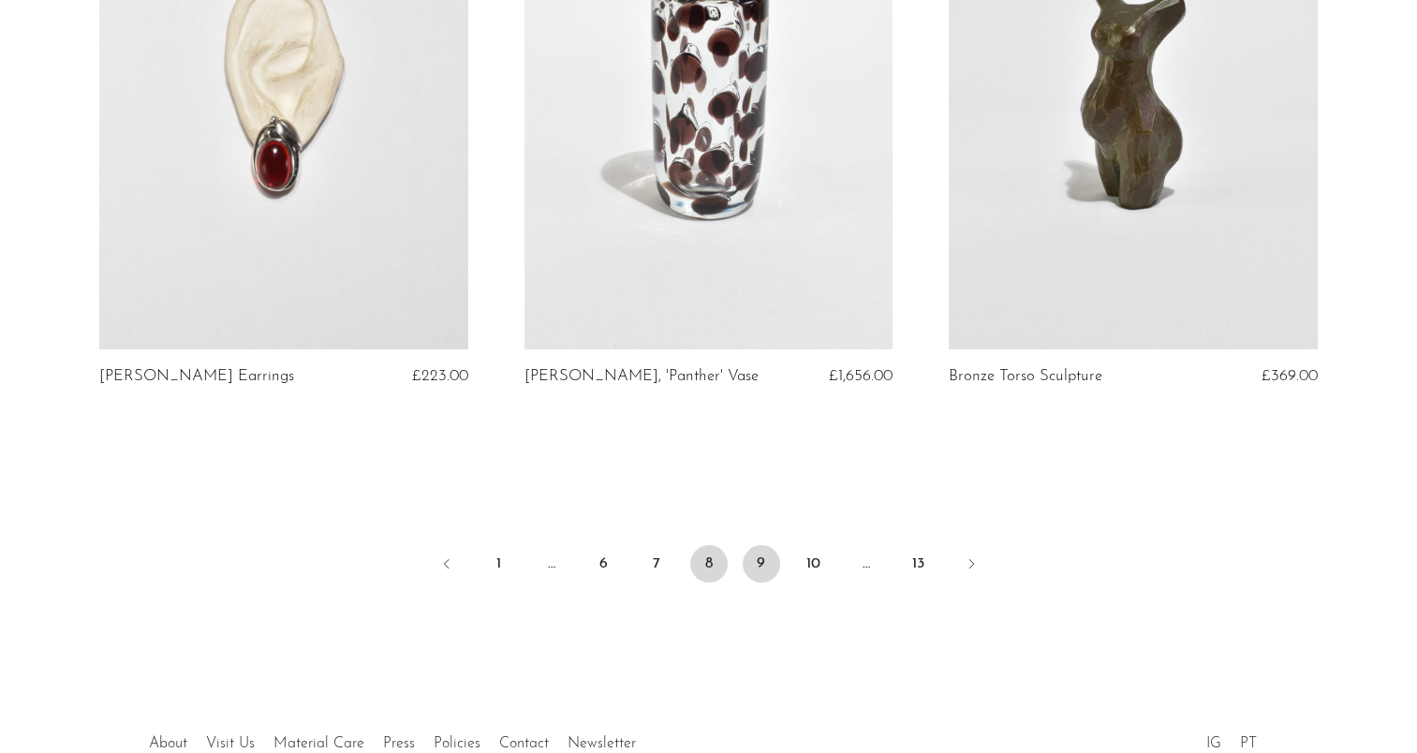
click at [770, 556] on link "9" at bounding box center [761, 563] width 37 height 37
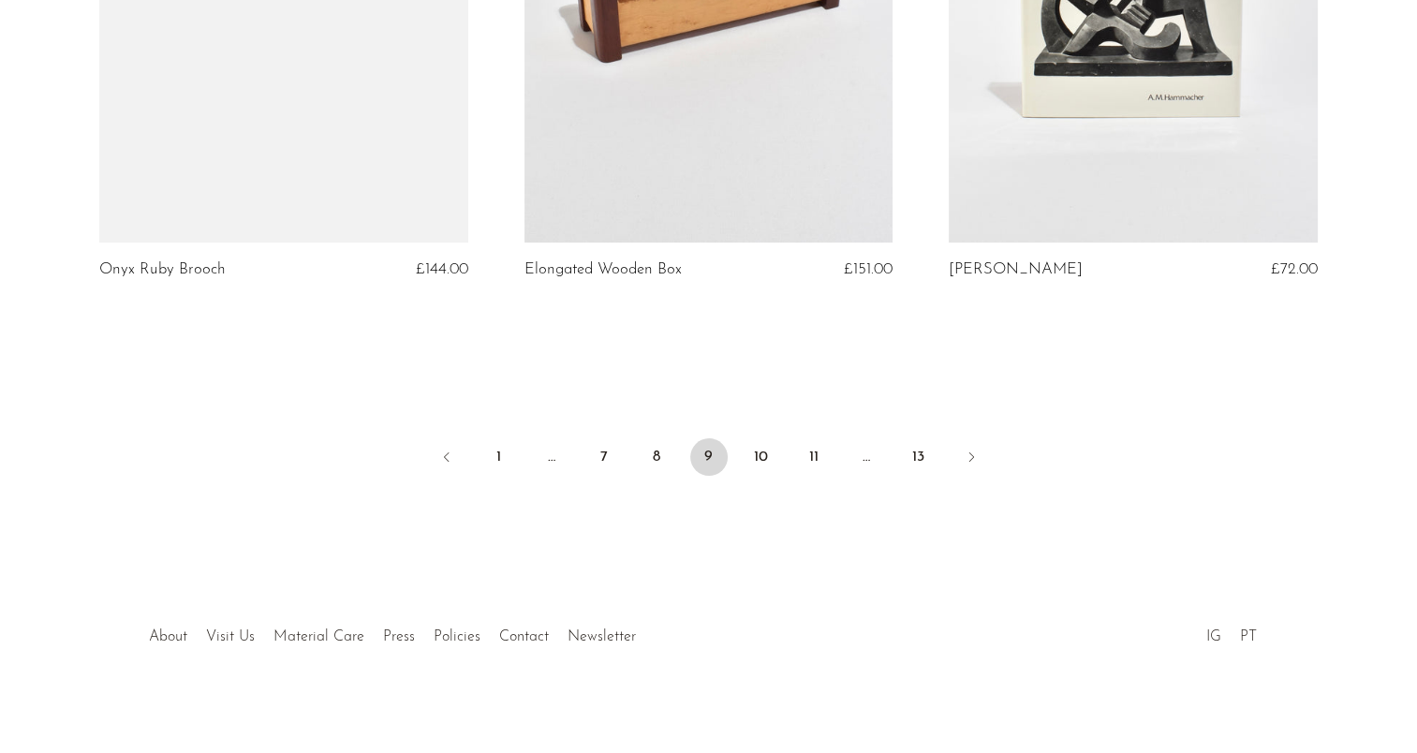
scroll to position [7047, 0]
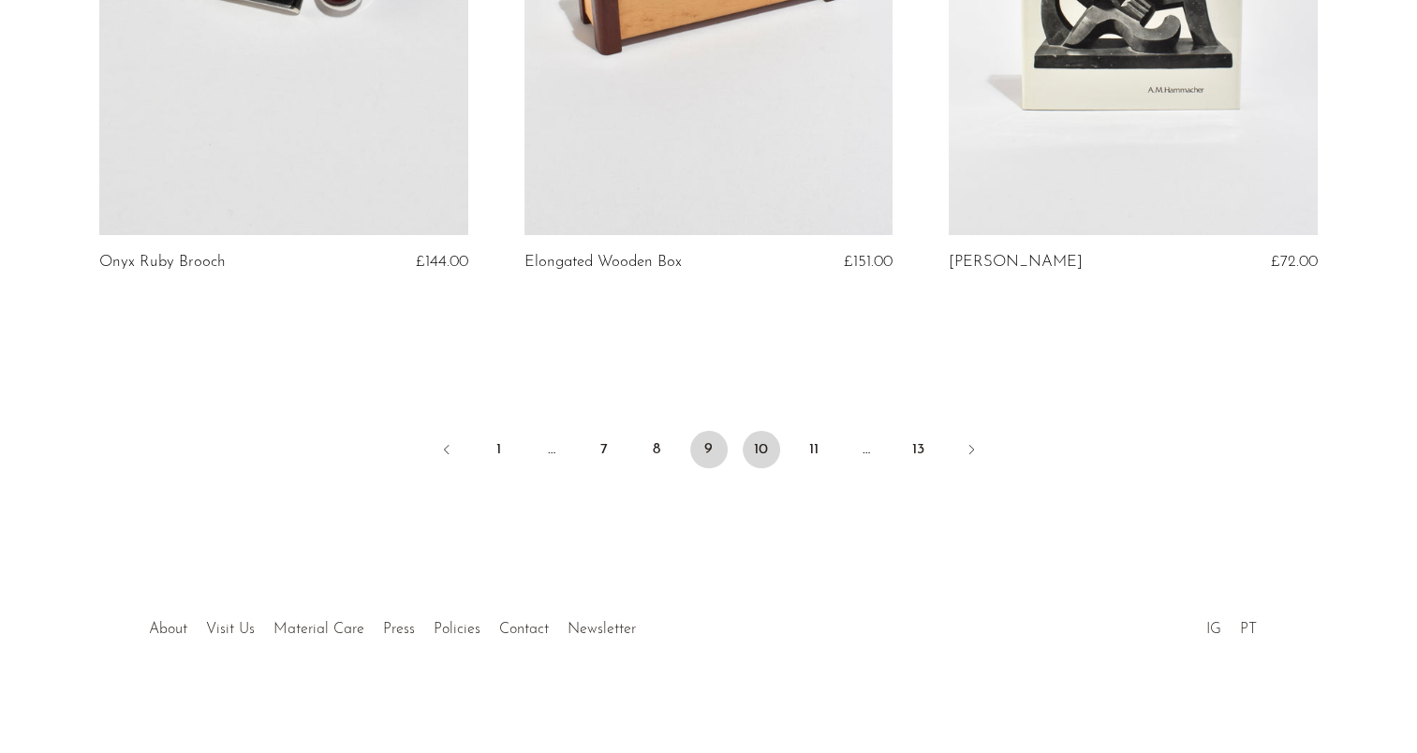
click at [766, 452] on link "10" at bounding box center [761, 449] width 37 height 37
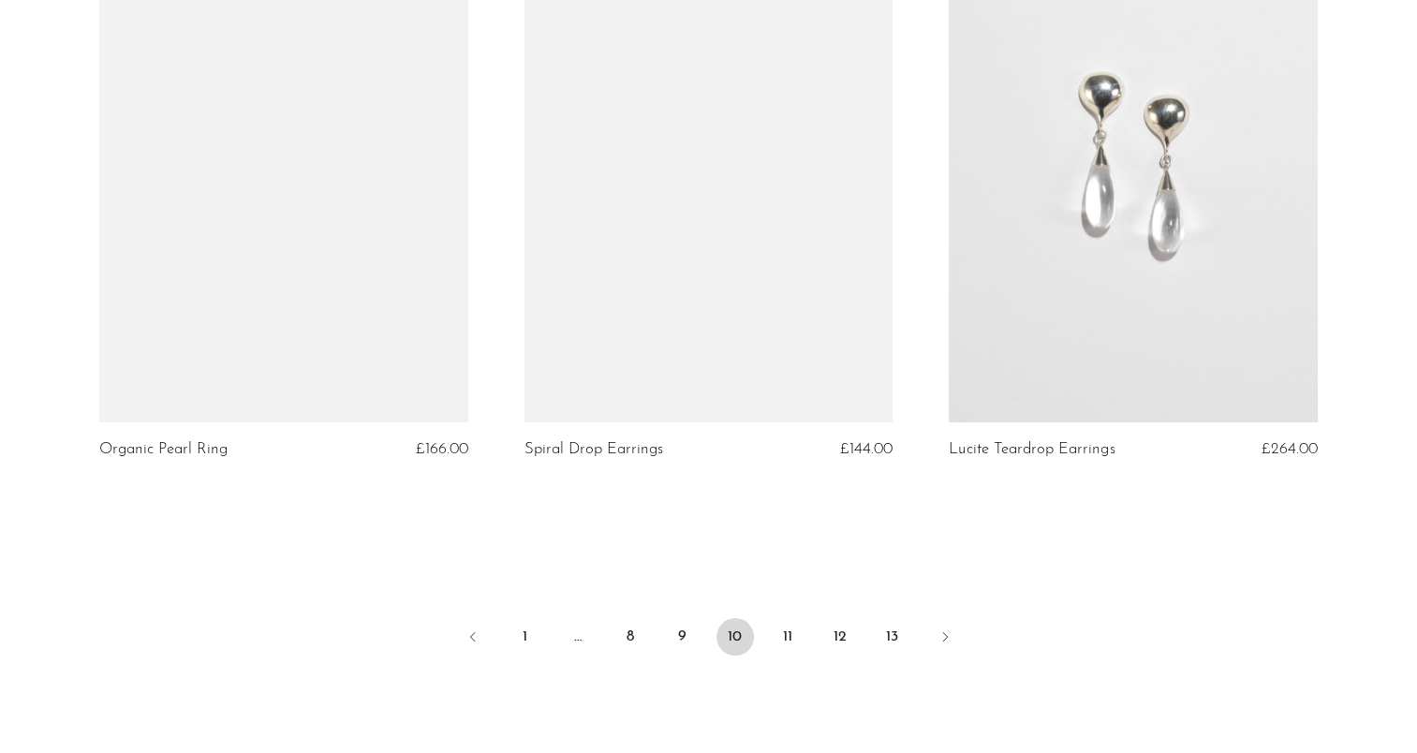
scroll to position [7026, 0]
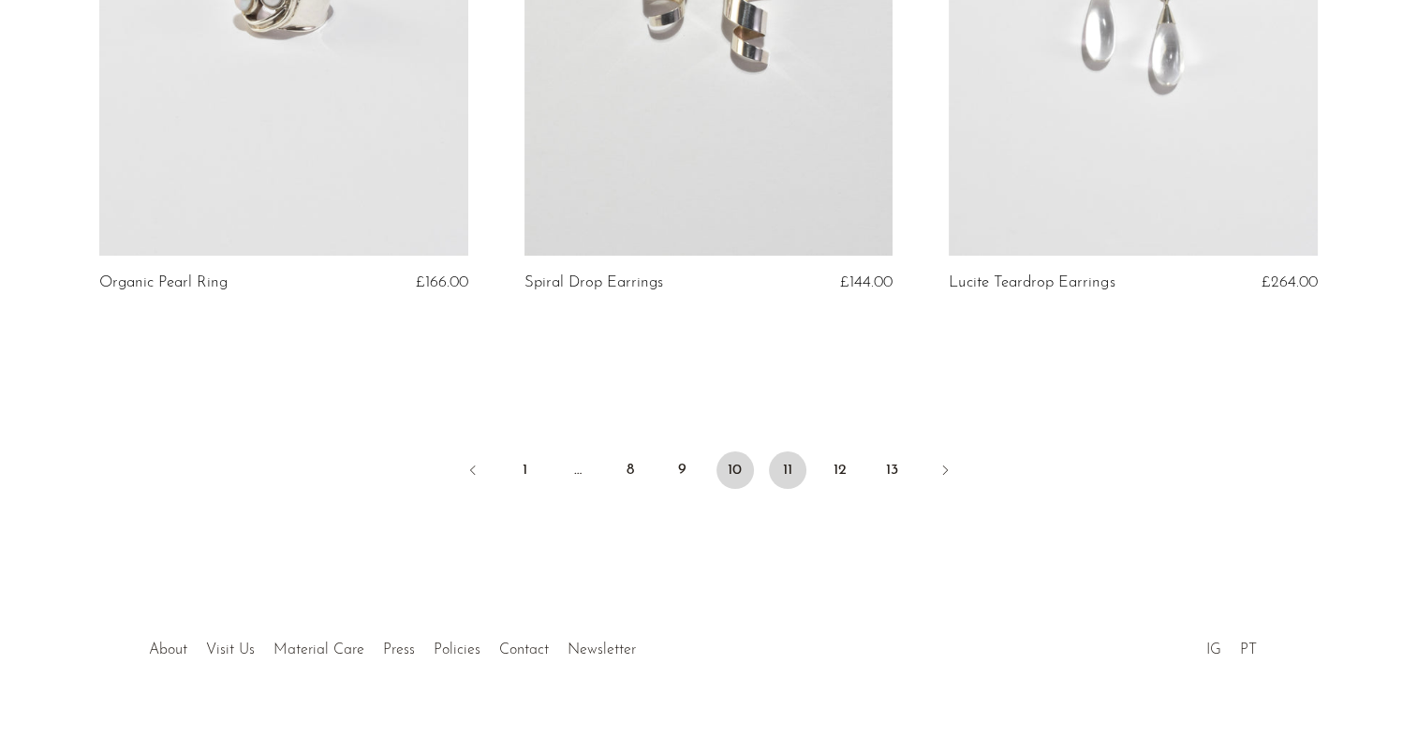
click at [798, 466] on link "11" at bounding box center [787, 470] width 37 height 37
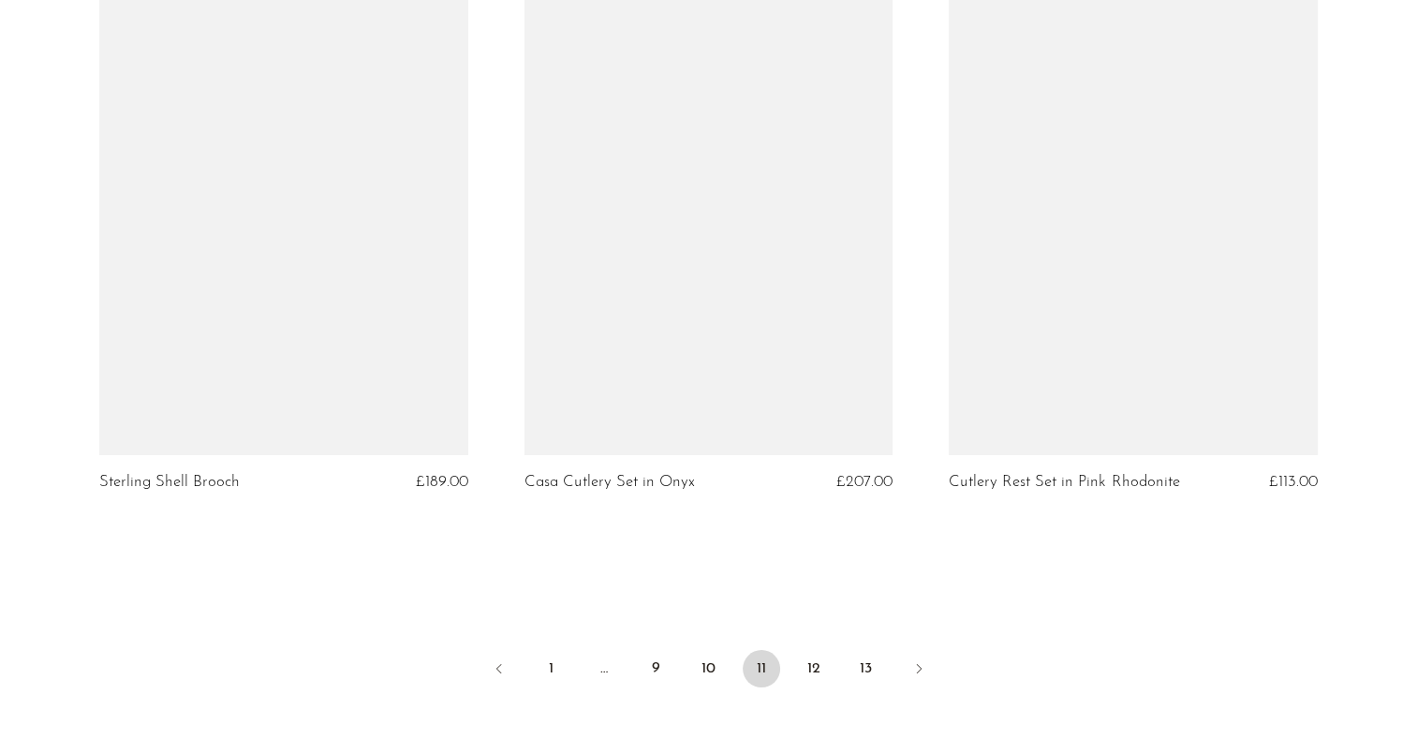
scroll to position [7065, 0]
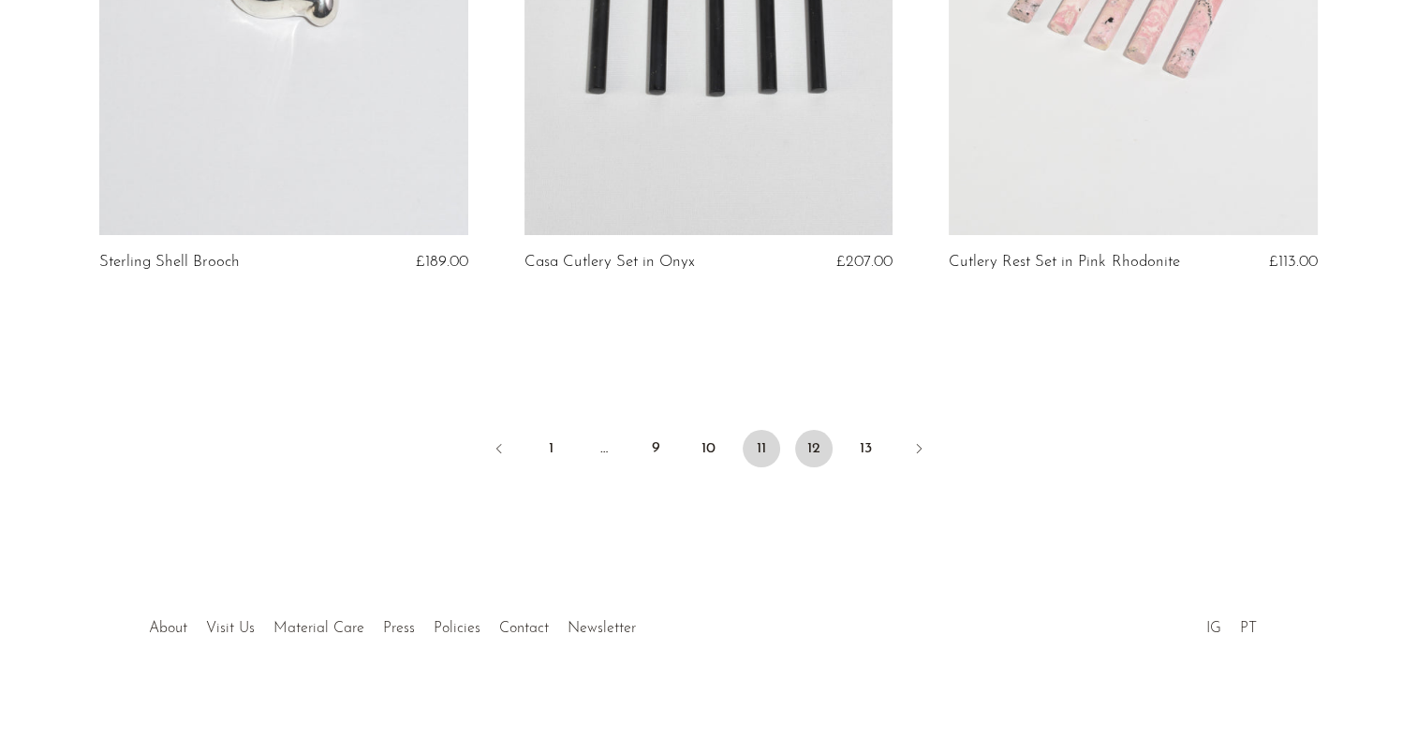
click at [815, 455] on link "12" at bounding box center [813, 448] width 37 height 37
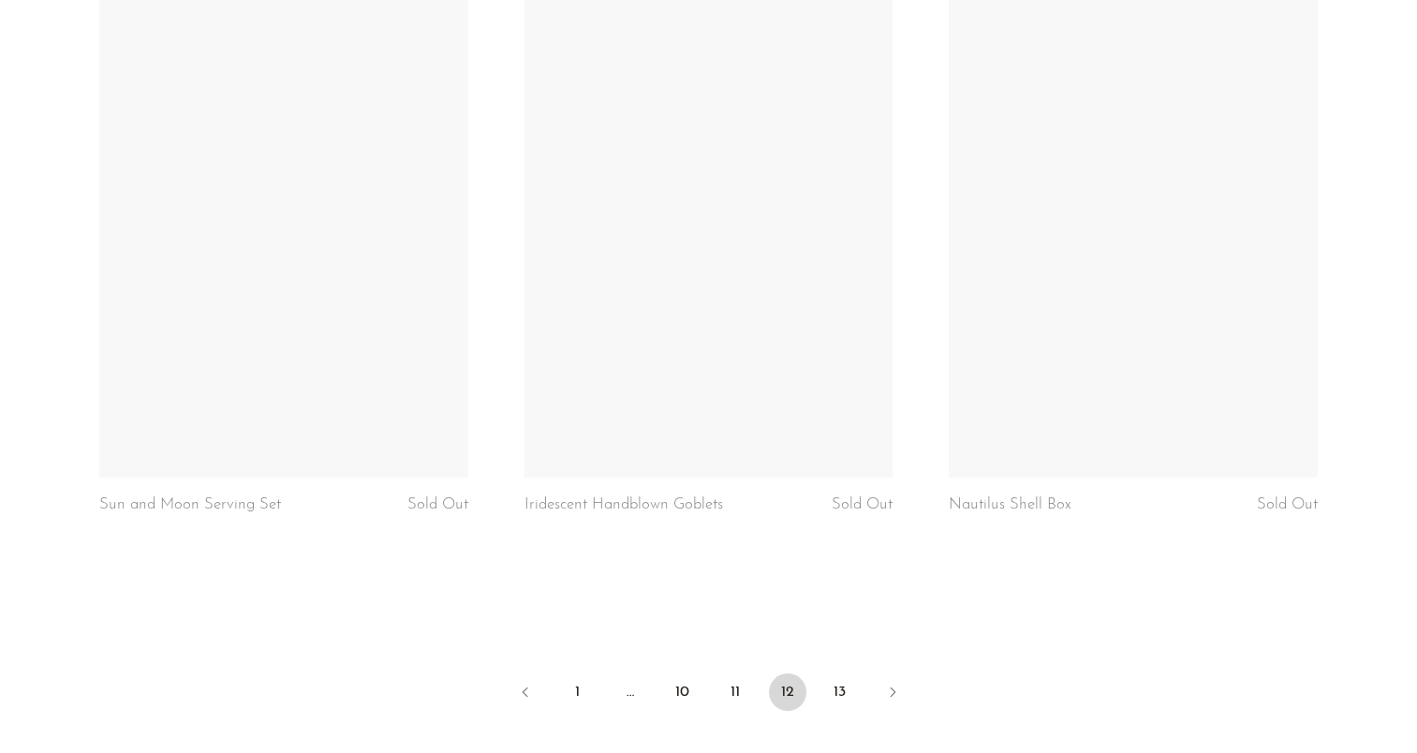
scroll to position [6933, 0]
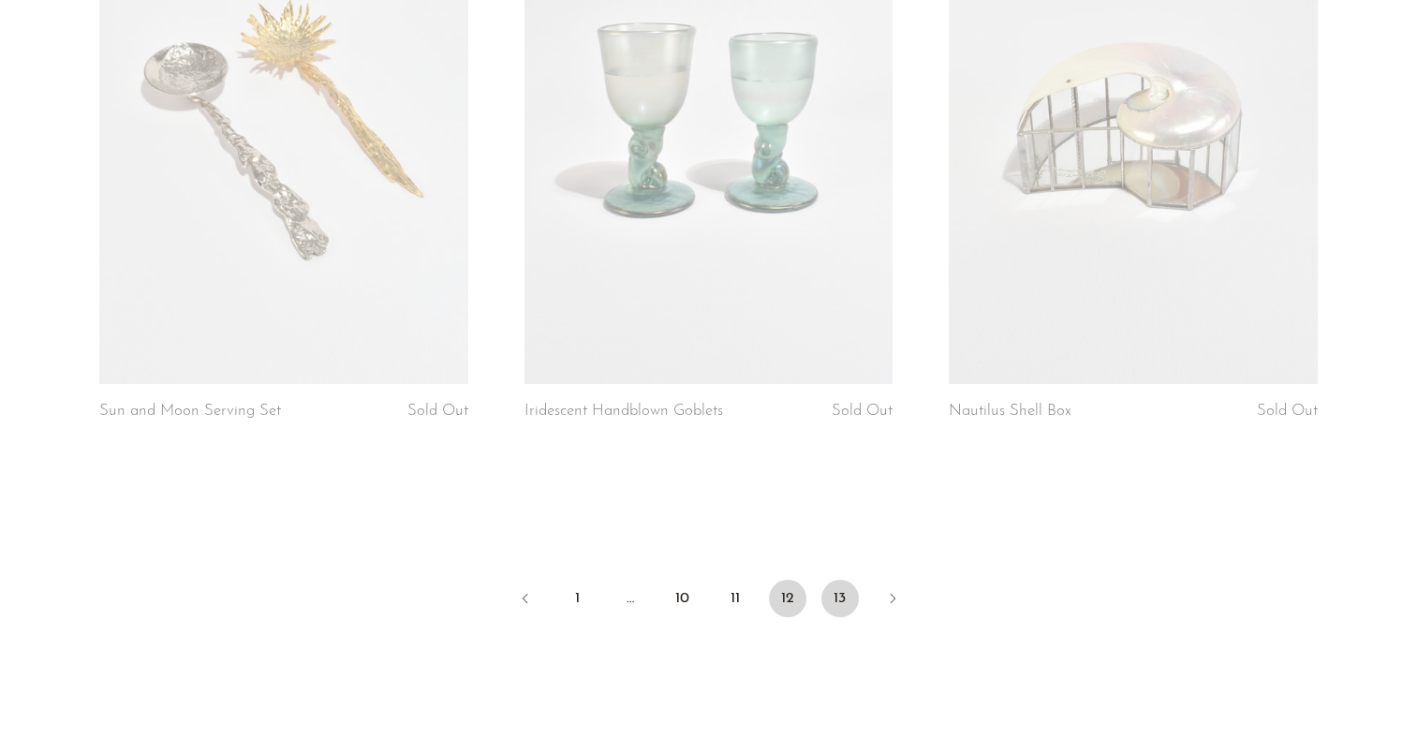
click at [846, 580] on link "13" at bounding box center [840, 598] width 37 height 37
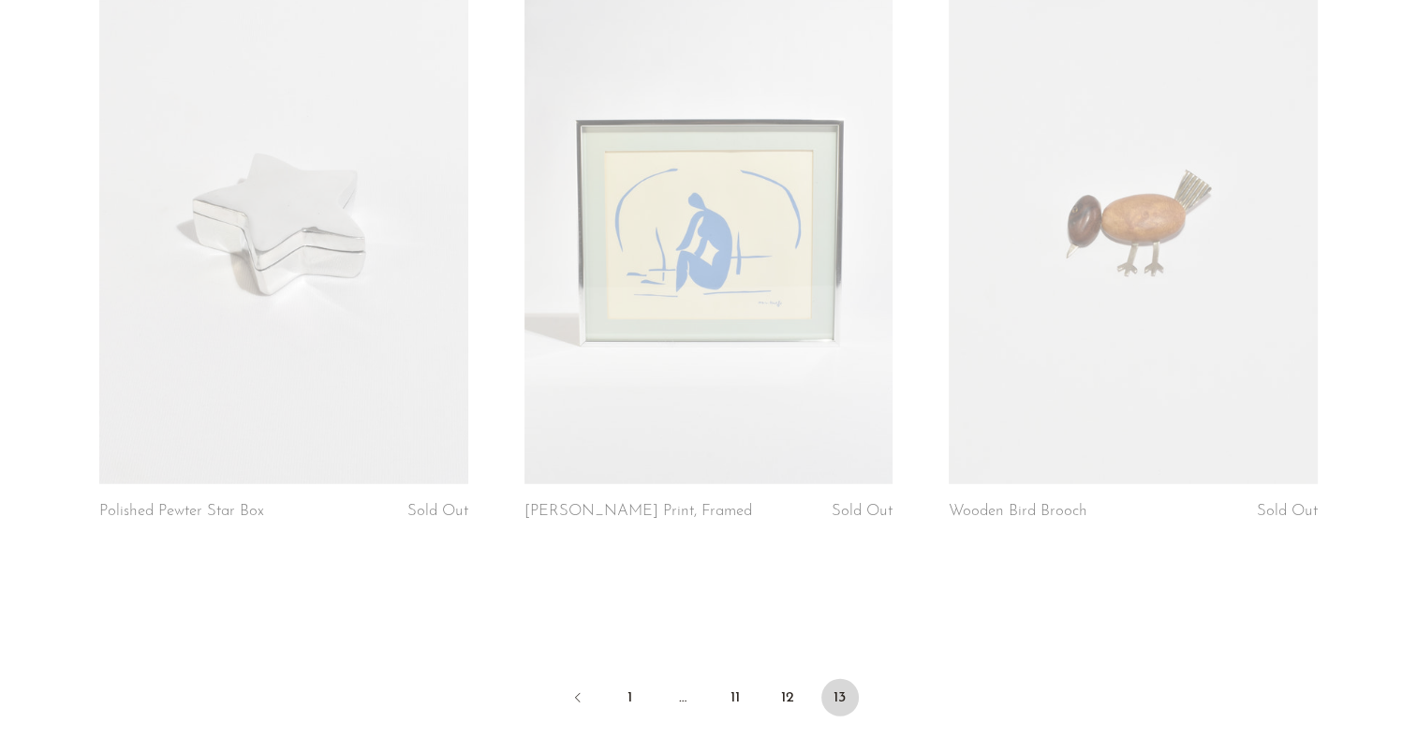
scroll to position [5059, 0]
